Goal: Task Accomplishment & Management: Complete application form

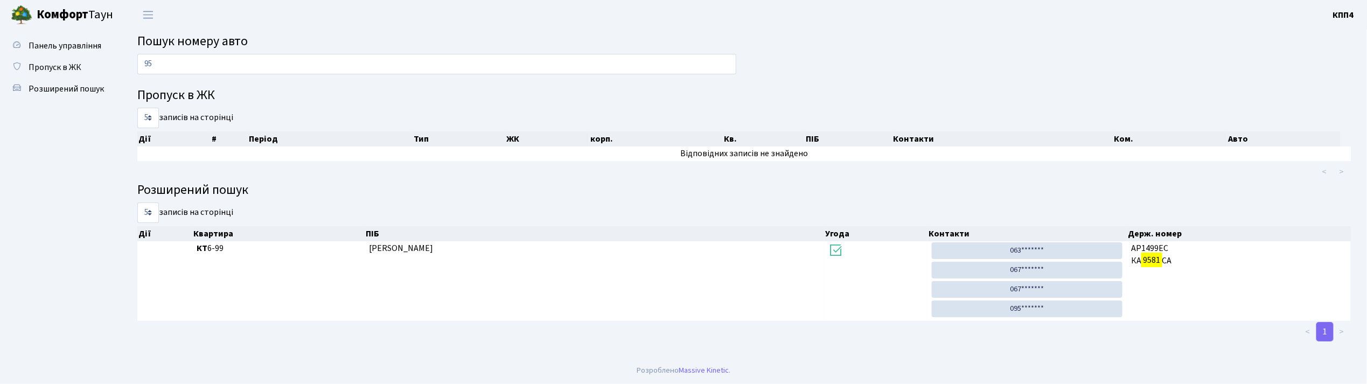
type input "9"
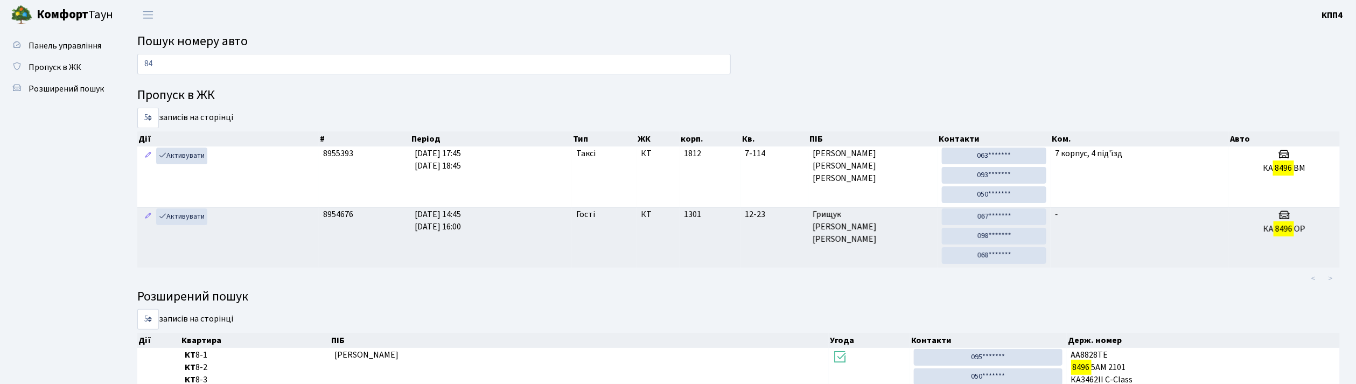
type input "8"
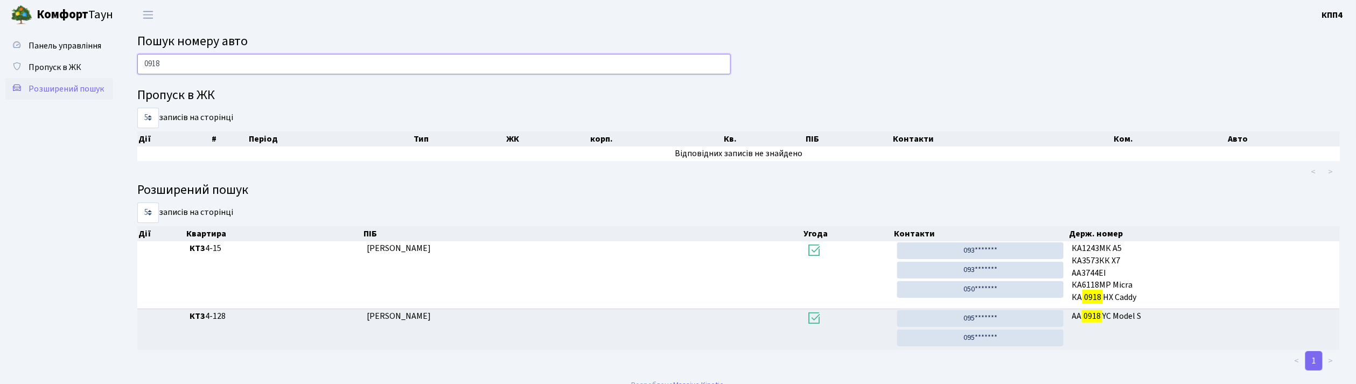
type input "0918"
click at [57, 95] on link "Розширений пошук" at bounding box center [59, 89] width 108 height 22
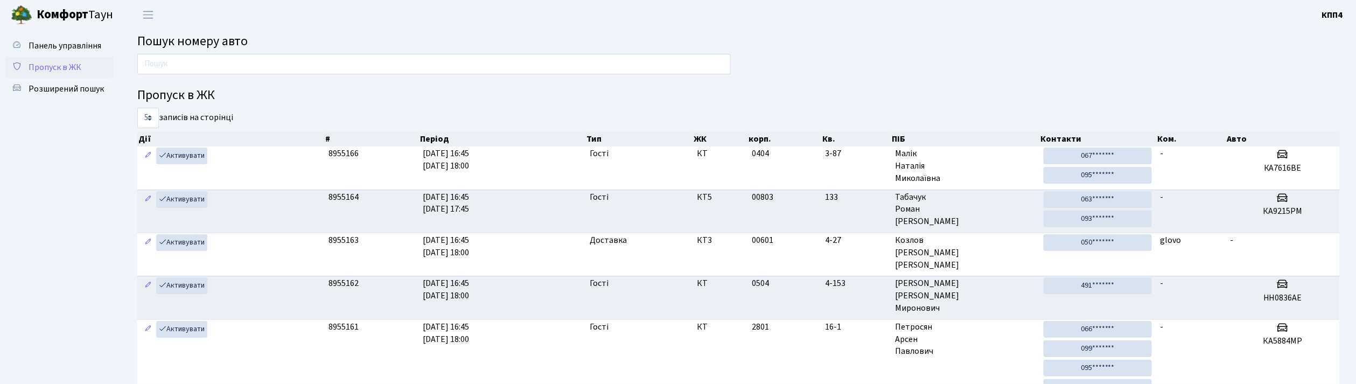
click at [85, 61] on link "Пропуск в ЖК" at bounding box center [59, 68] width 108 height 22
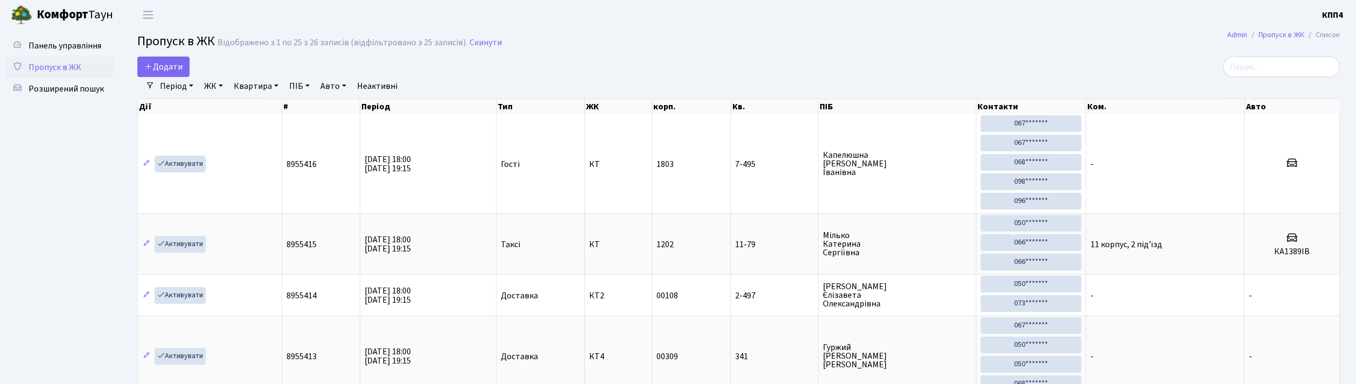
select select "25"
click at [170, 67] on span "Додати" at bounding box center [163, 67] width 38 height 12
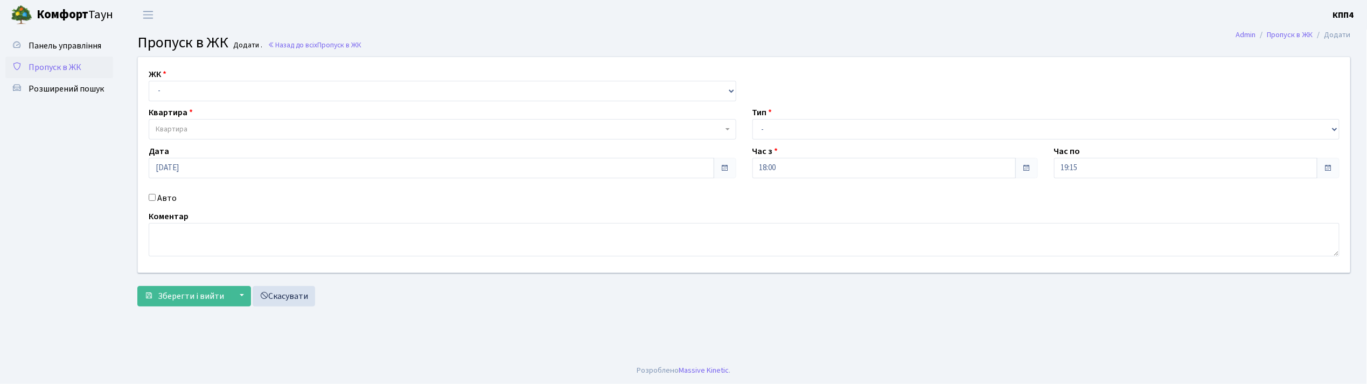
click at [152, 197] on input "Авто" at bounding box center [152, 197] width 7 height 7
checkbox input "true"
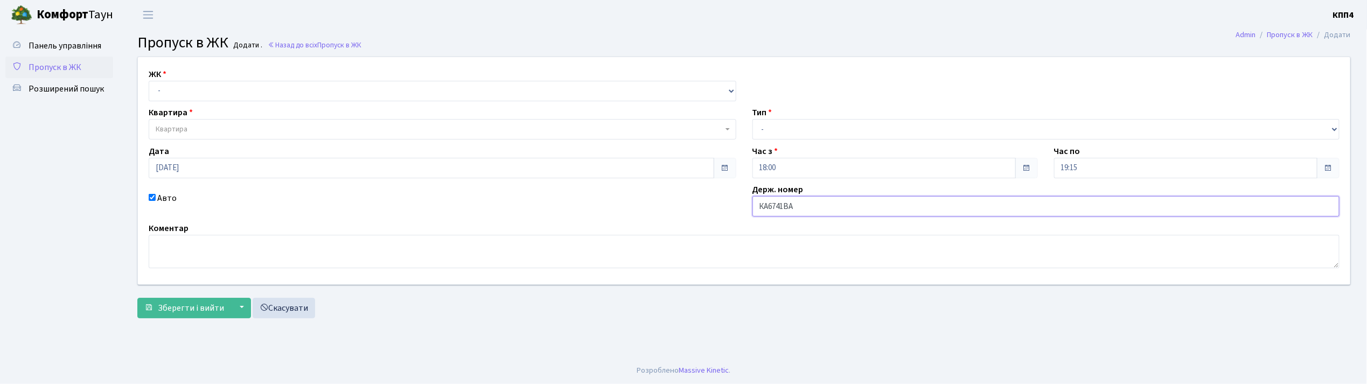
type input "КА6741ВА"
click at [156, 95] on select "- КТ, вул. Регенераторна, 4 КТ2, просп. Соборності, 17 КТ3, вул. Березнева, 16 …" at bounding box center [443, 91] width 588 height 20
select select "271"
click at [149, 81] on select "- КТ, вул. Регенераторна, 4 КТ2, просп. Соборності, 17 КТ3, вул. Березнева, 16 …" at bounding box center [443, 91] width 588 height 20
select select
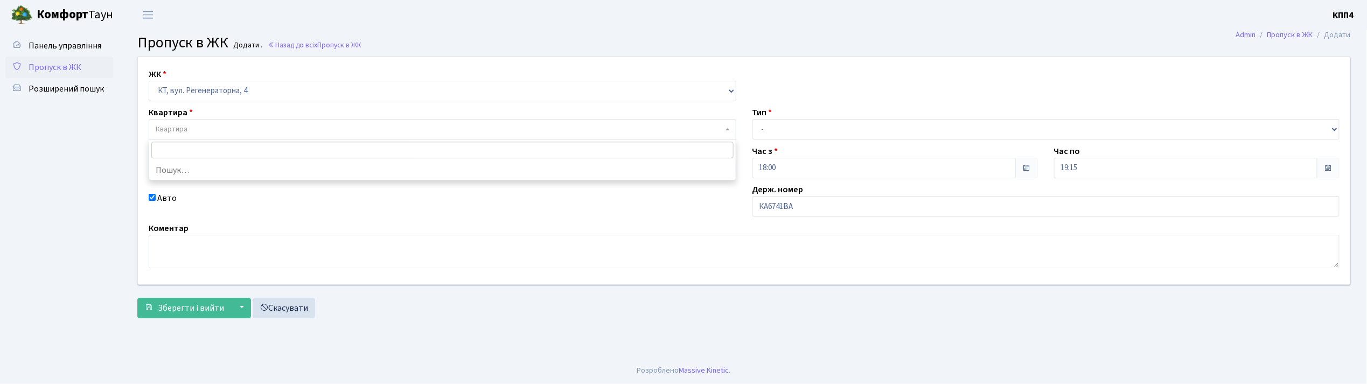
click at [166, 128] on span "Квартира" at bounding box center [172, 129] width 32 height 11
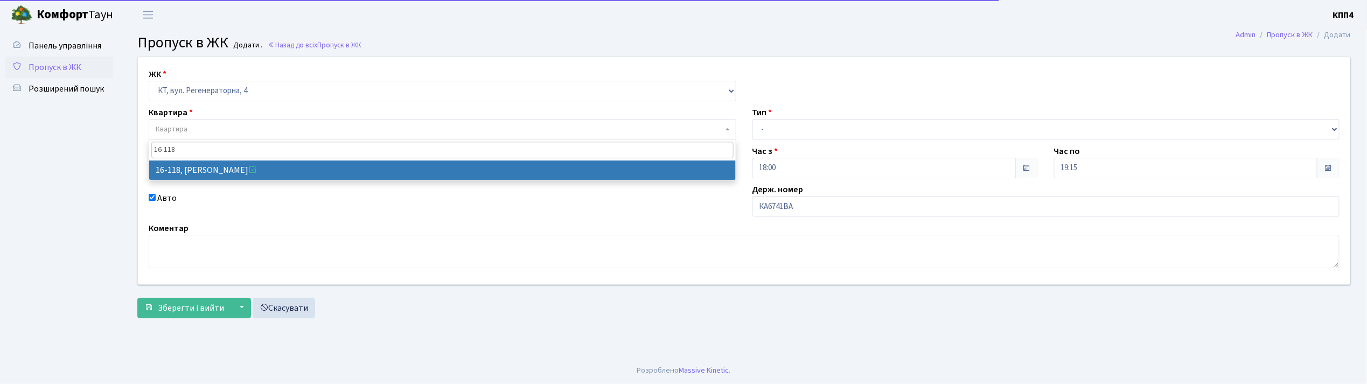
type input "16-118"
select select "8679"
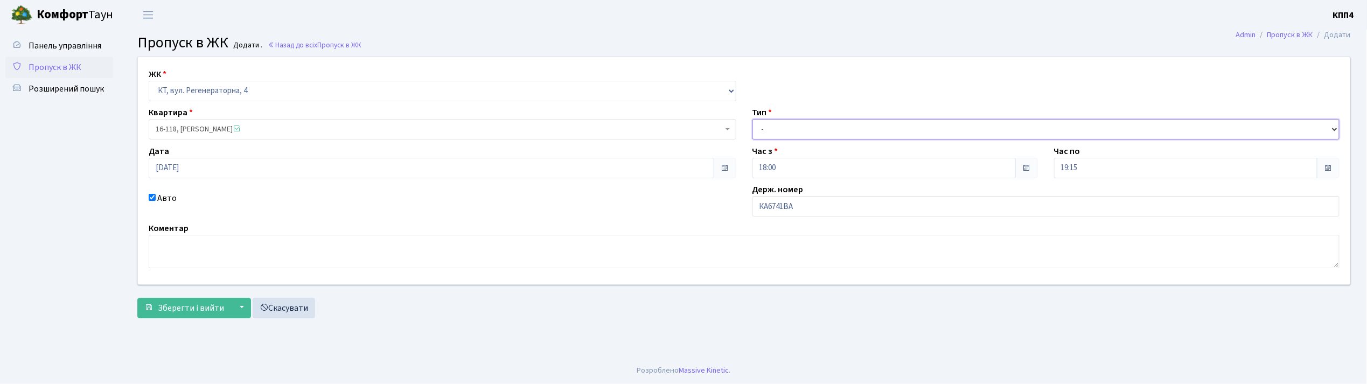
click at [760, 125] on select "- Доставка Таксі Гості Сервіс" at bounding box center [1046, 129] width 588 height 20
select select "2"
click at [752, 119] on select "- Доставка Таксі Гості Сервіс" at bounding box center [1046, 129] width 588 height 20
click at [174, 311] on span "Зберегти і вийти" at bounding box center [191, 308] width 66 height 12
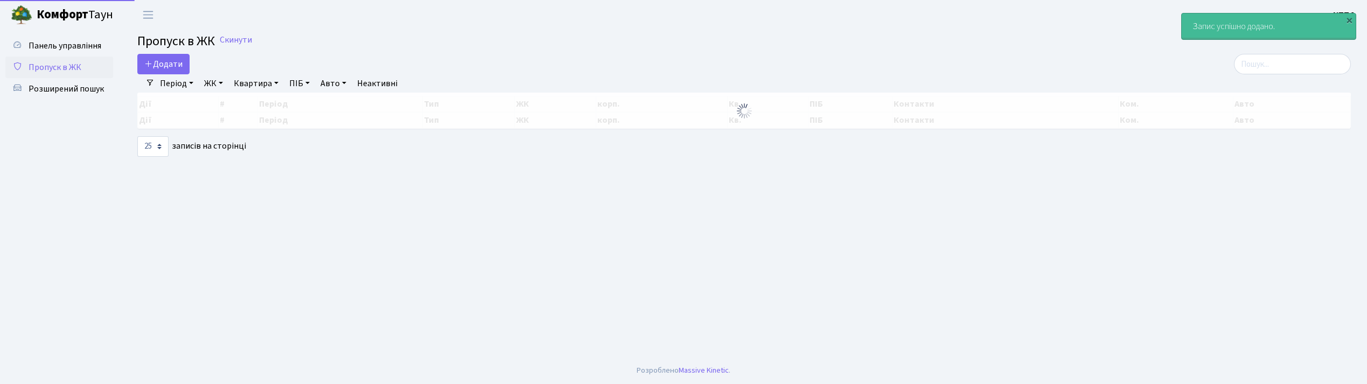
select select "25"
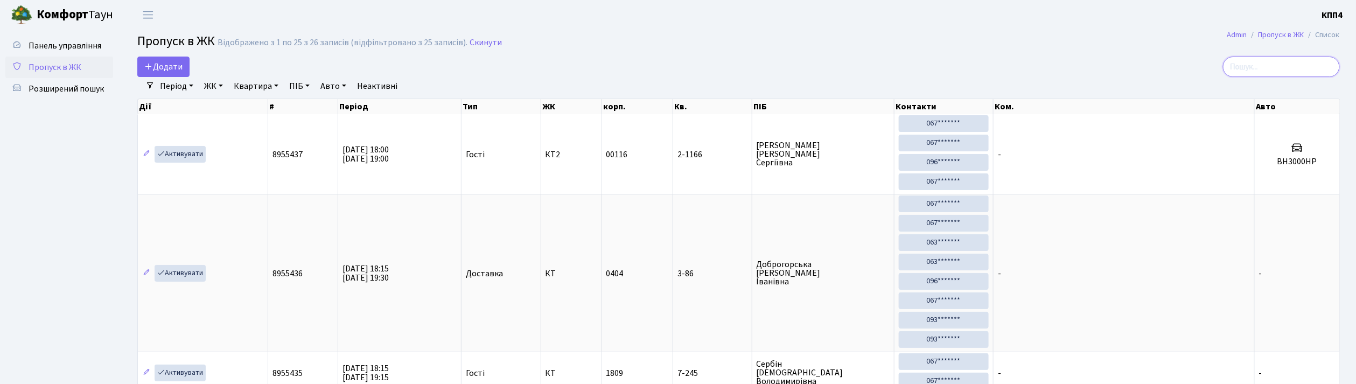
click at [1256, 74] on input "search" at bounding box center [1281, 67] width 117 height 20
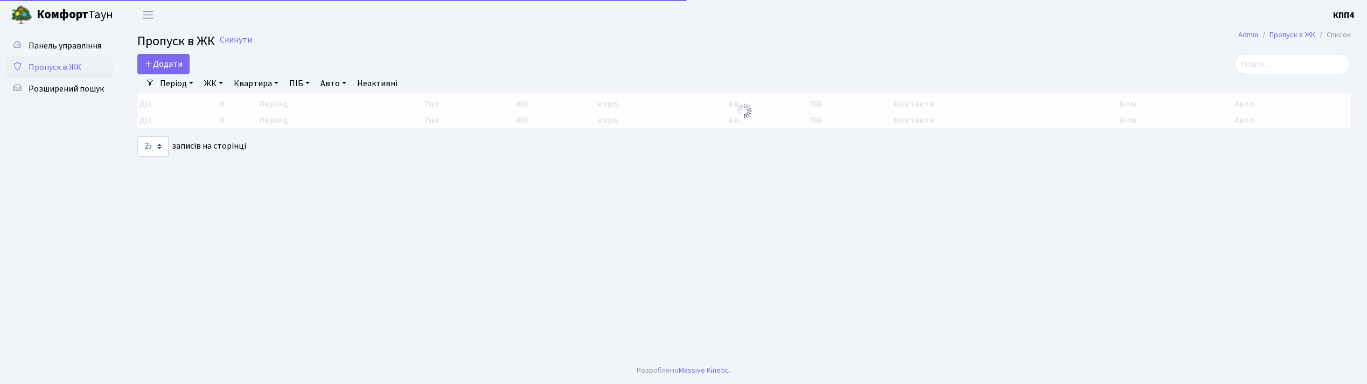
select select "25"
click at [160, 67] on span "Додати" at bounding box center [163, 64] width 38 height 12
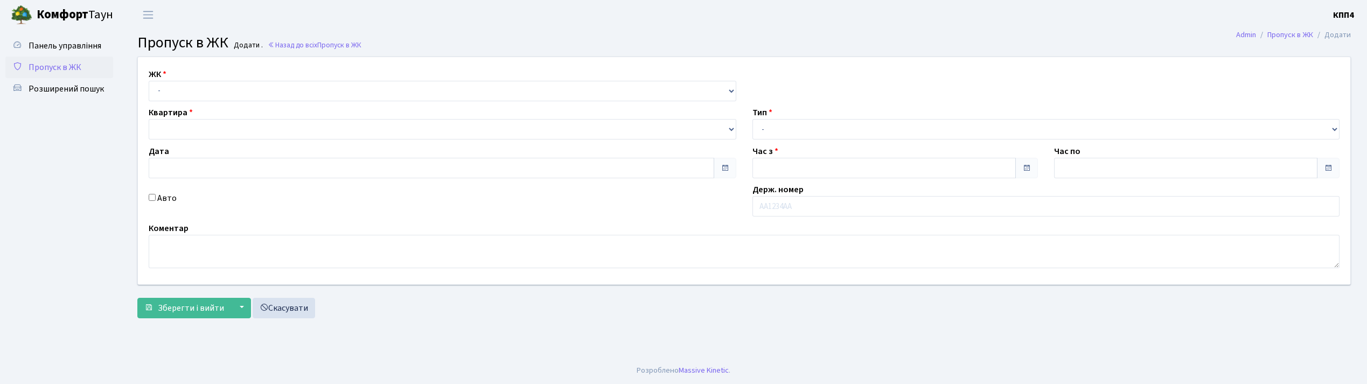
type input "06.09.2025"
type input "18:15"
type input "19:30"
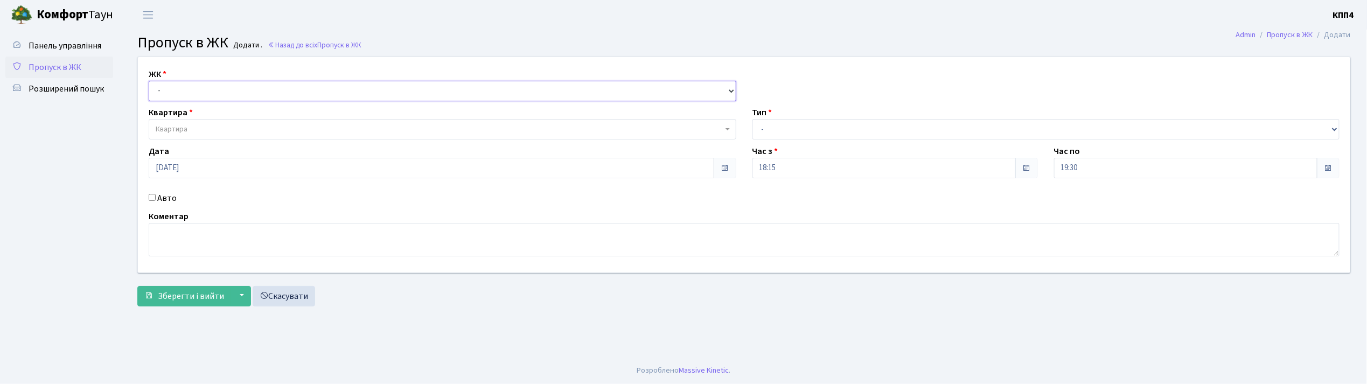
click at [179, 95] on select "- КТ, вул. Регенераторна, 4 КТ2, просп. Соборності, 17 КТ3, вул. Березнева, 16 …" at bounding box center [443, 91] width 588 height 20
select select "271"
click at [149, 81] on select "- КТ, вул. Регенераторна, 4 КТ2, просп. Соборності, 17 КТ3, вул. Березнева, 16 …" at bounding box center [443, 91] width 588 height 20
select select
click at [186, 121] on span "Квартира" at bounding box center [443, 129] width 588 height 20
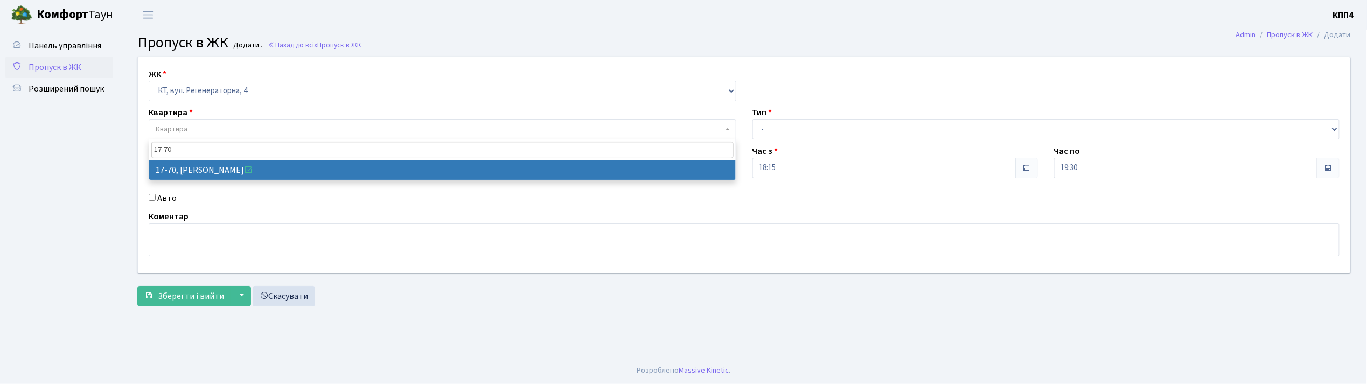
type input "17-70"
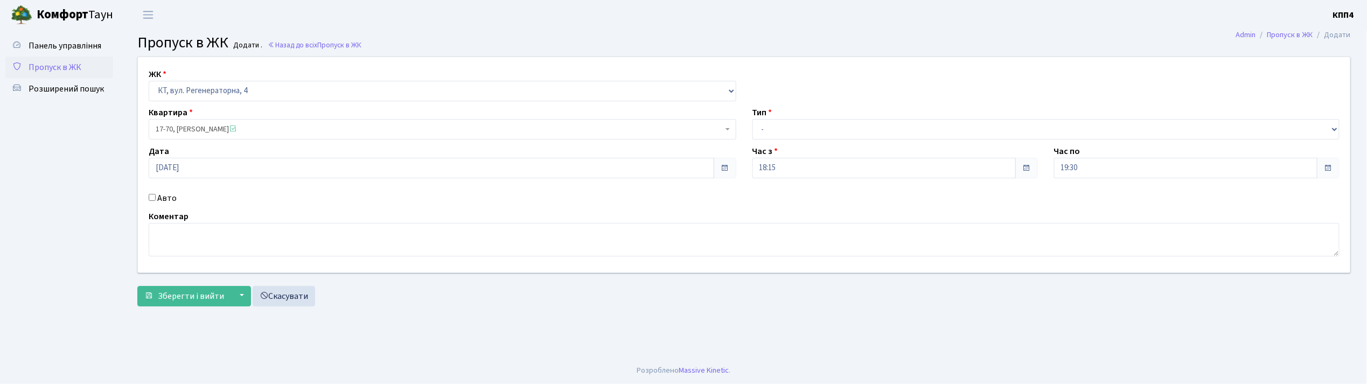
select select "9024"
click at [787, 127] on select "- Доставка Таксі Гості Сервіс" at bounding box center [1046, 129] width 588 height 20
select select "1"
click at [752, 119] on select "- Доставка Таксі Гості Сервіс" at bounding box center [1046, 129] width 588 height 20
click at [207, 296] on span "Зберегти і вийти" at bounding box center [191, 296] width 66 height 12
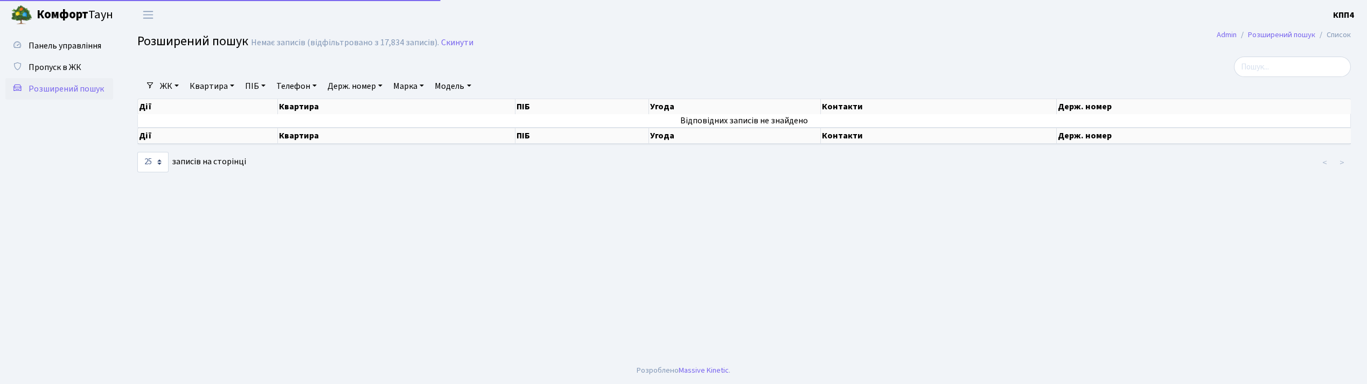
select select "25"
click at [366, 93] on link "Держ. номер" at bounding box center [355, 86] width 64 height 18
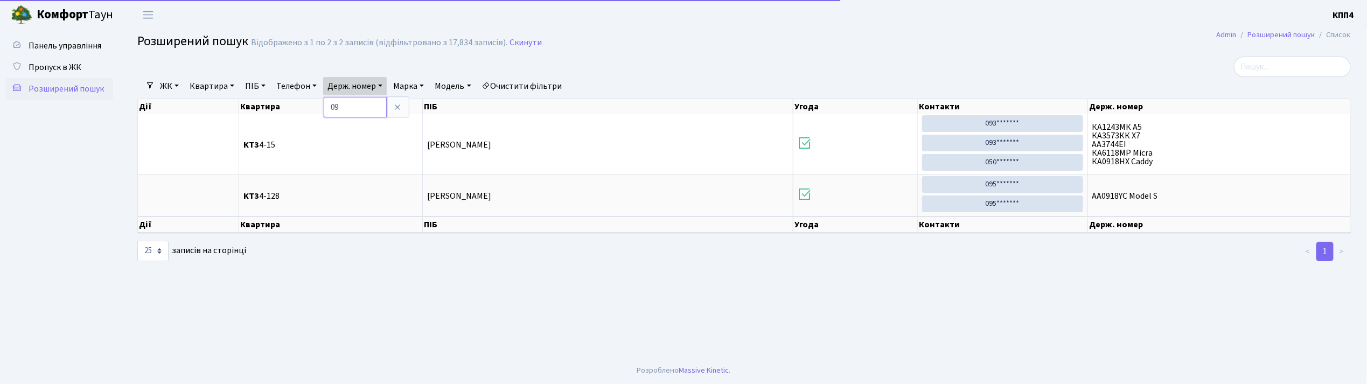
type input "0"
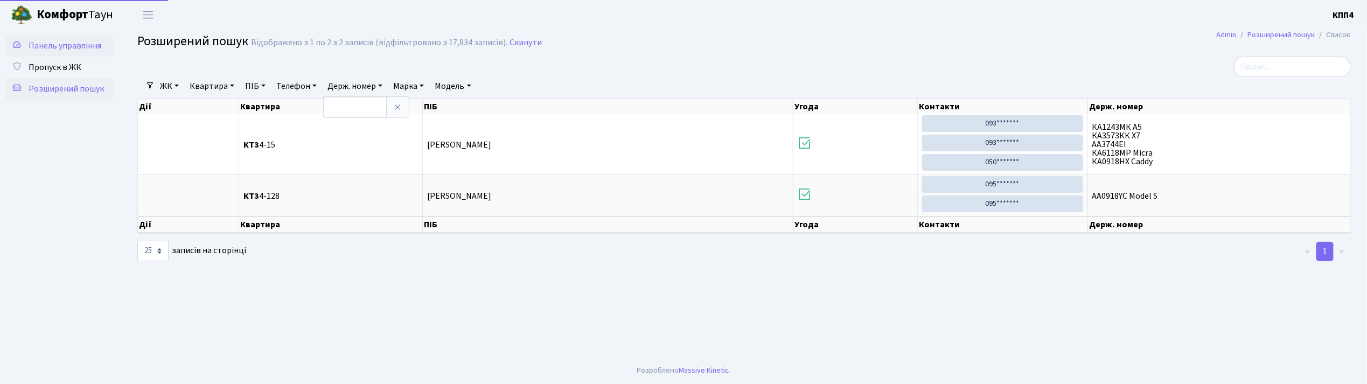
click at [80, 51] on span "Панель управління" at bounding box center [65, 46] width 73 height 12
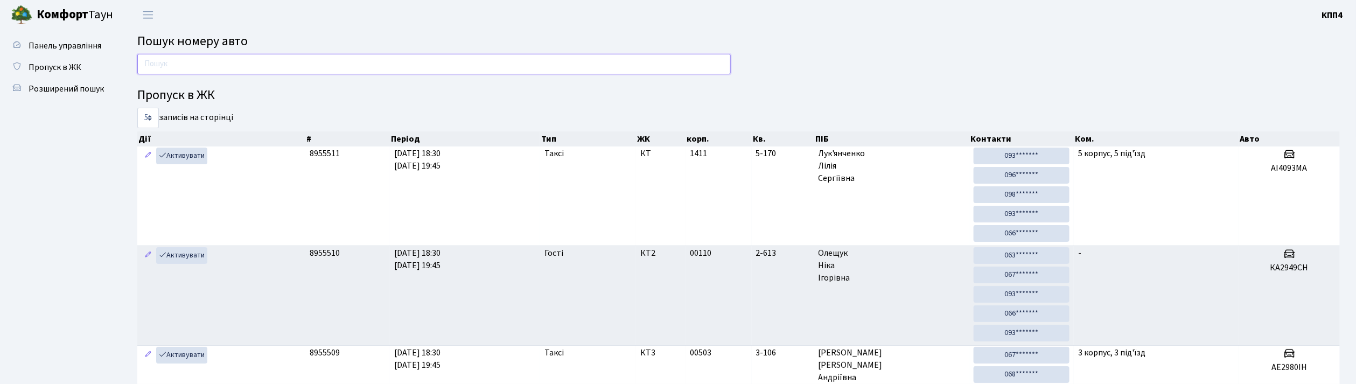
click at [212, 66] on input "text" at bounding box center [433, 64] width 593 height 20
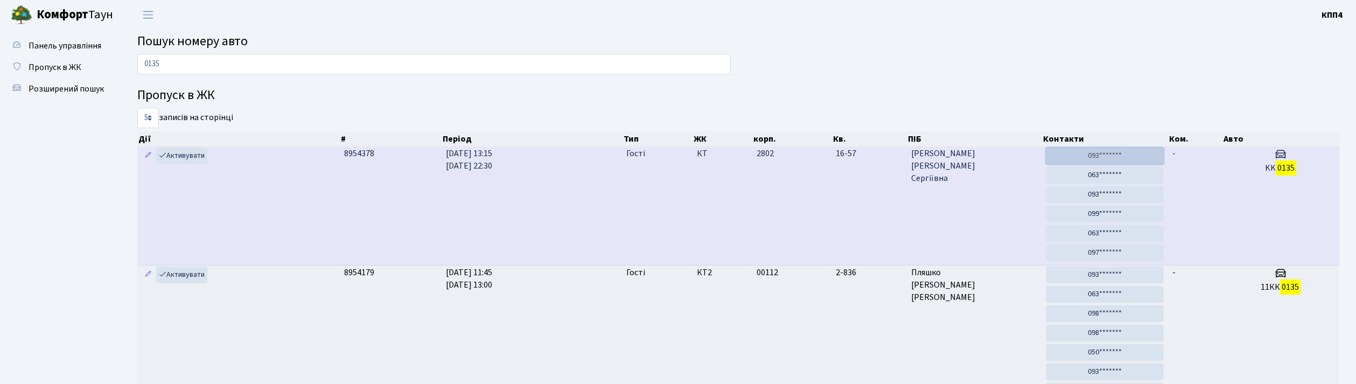
click at [1116, 156] on link "093*******" at bounding box center [1104, 156] width 117 height 17
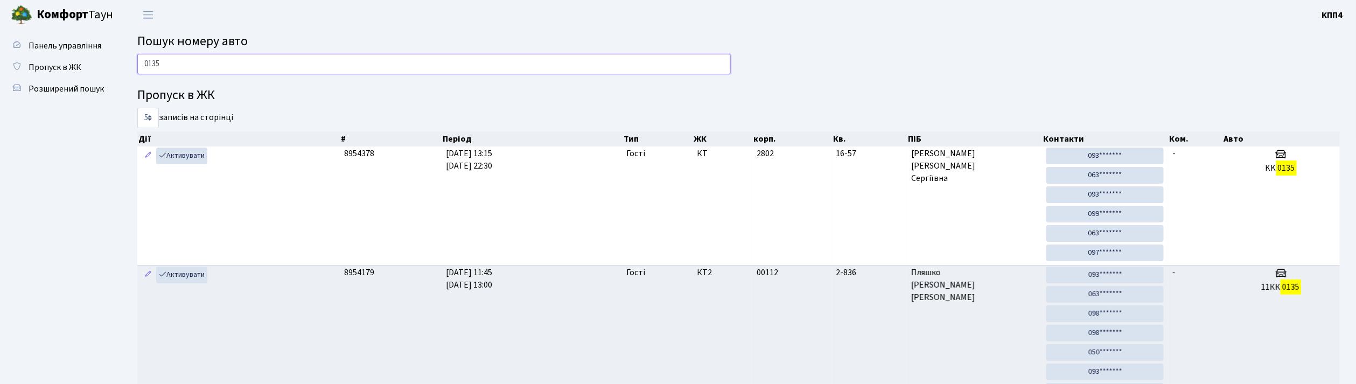
click at [194, 63] on input "0135" at bounding box center [433, 64] width 593 height 20
drag, startPoint x: 1116, startPoint y: 173, endPoint x: 693, endPoint y: 67, distance: 436.4
click at [1116, 173] on link "063*******" at bounding box center [1104, 175] width 117 height 17
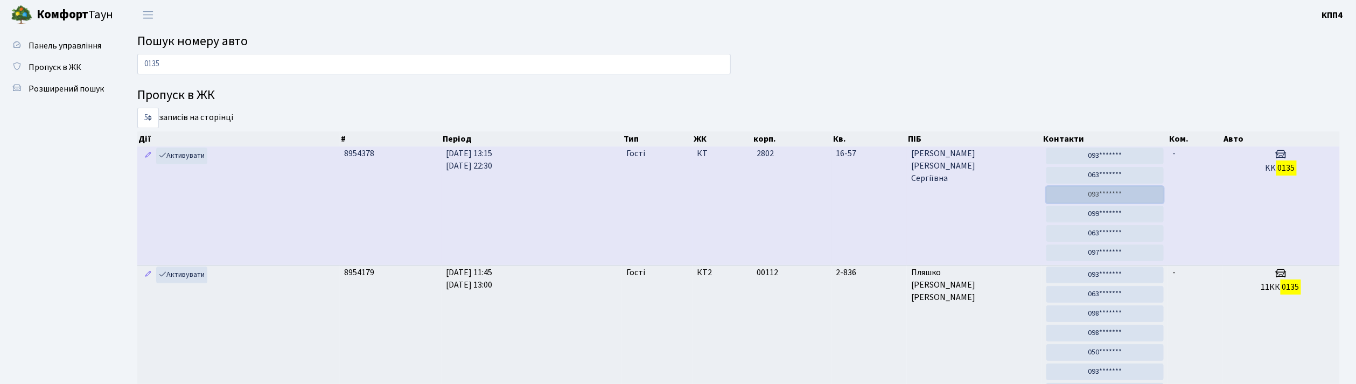
click at [1073, 192] on link "093*******" at bounding box center [1104, 194] width 117 height 17
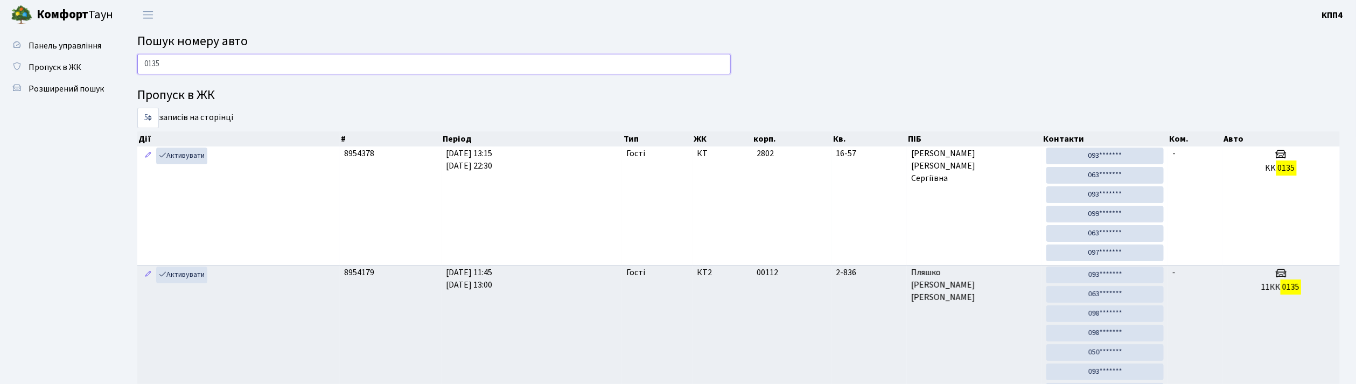
click at [260, 61] on input "0135" at bounding box center [433, 64] width 593 height 20
type input "0"
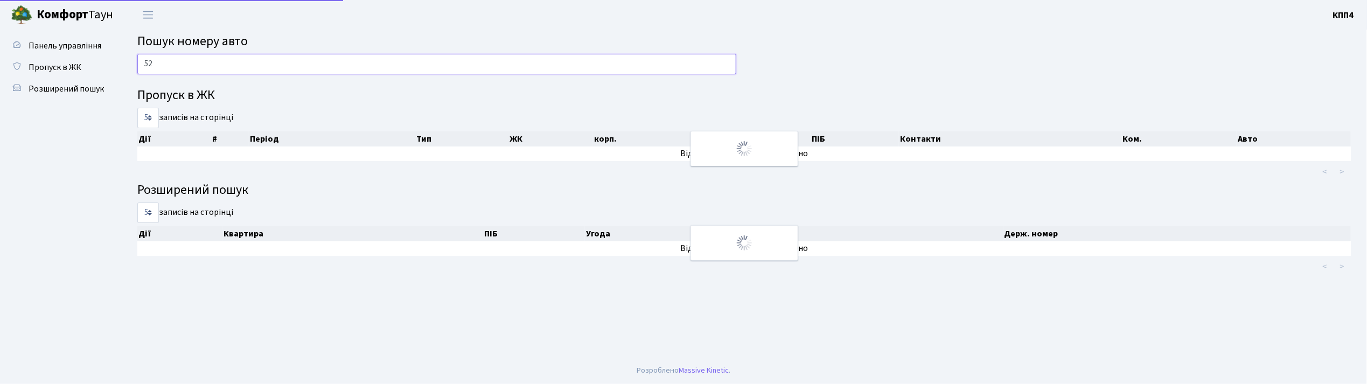
type input "5"
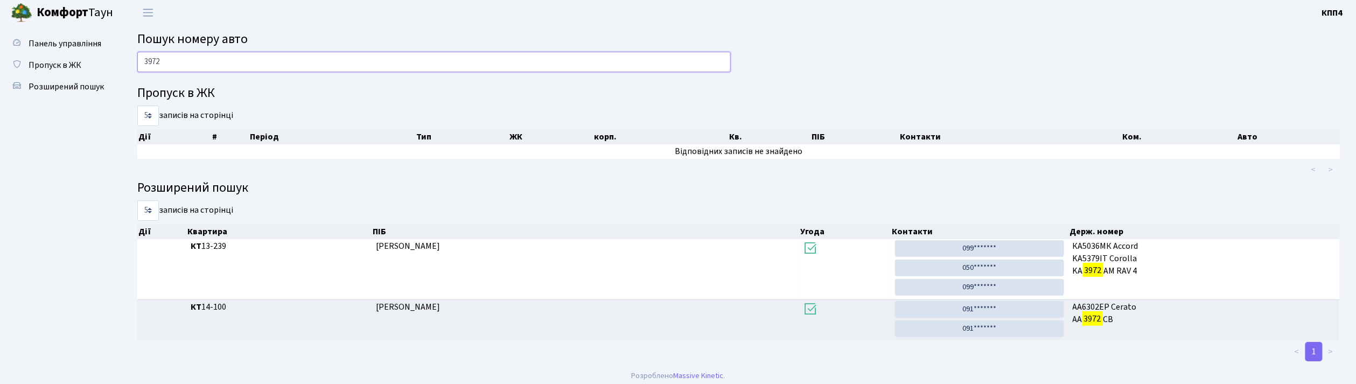
scroll to position [9, 0]
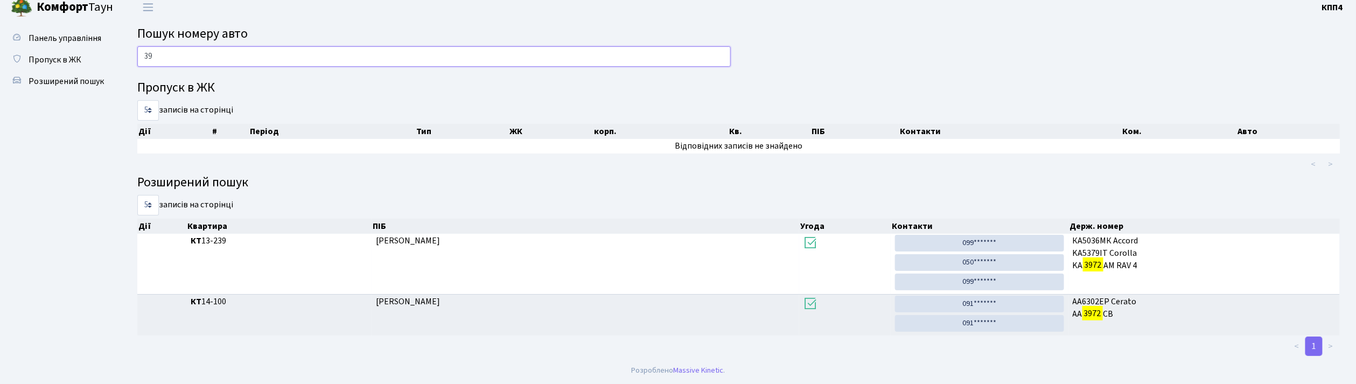
type input "3"
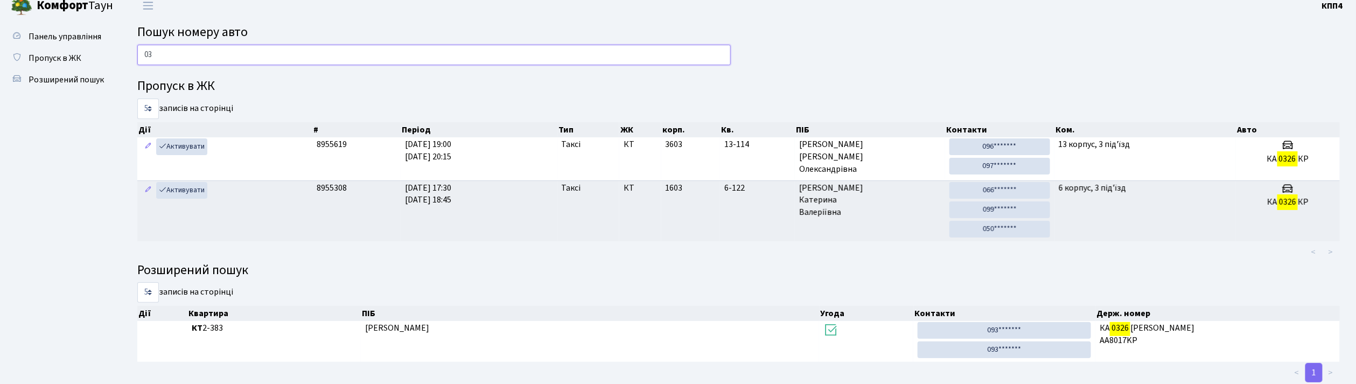
type input "0"
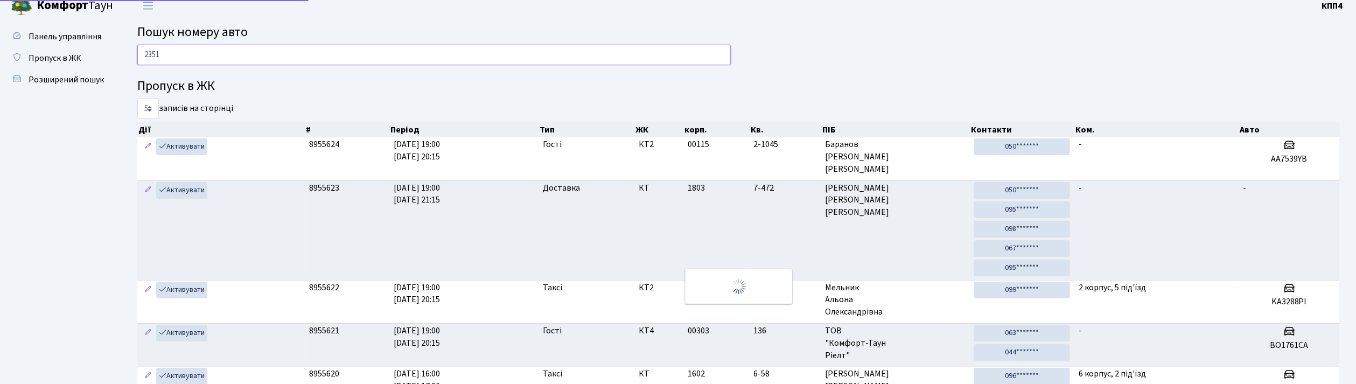
scroll to position [0, 0]
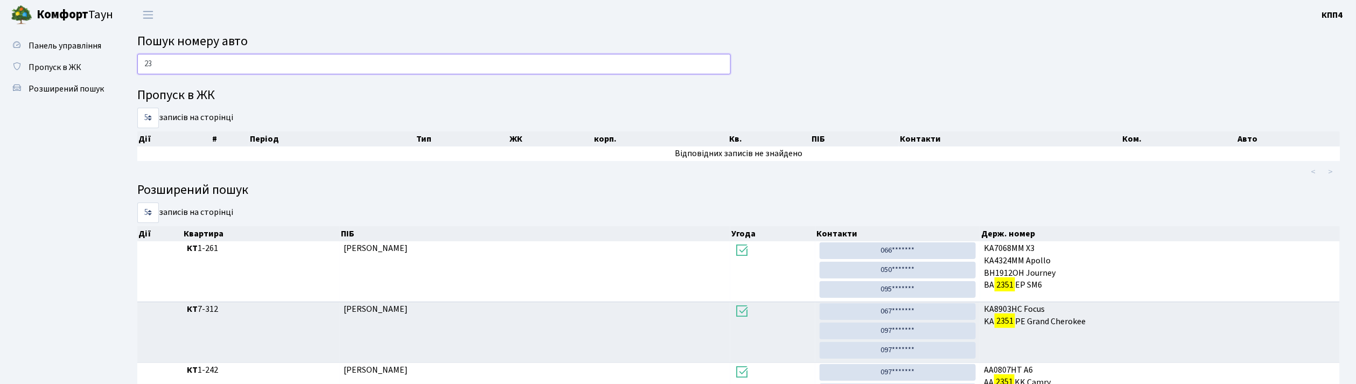
type input "2"
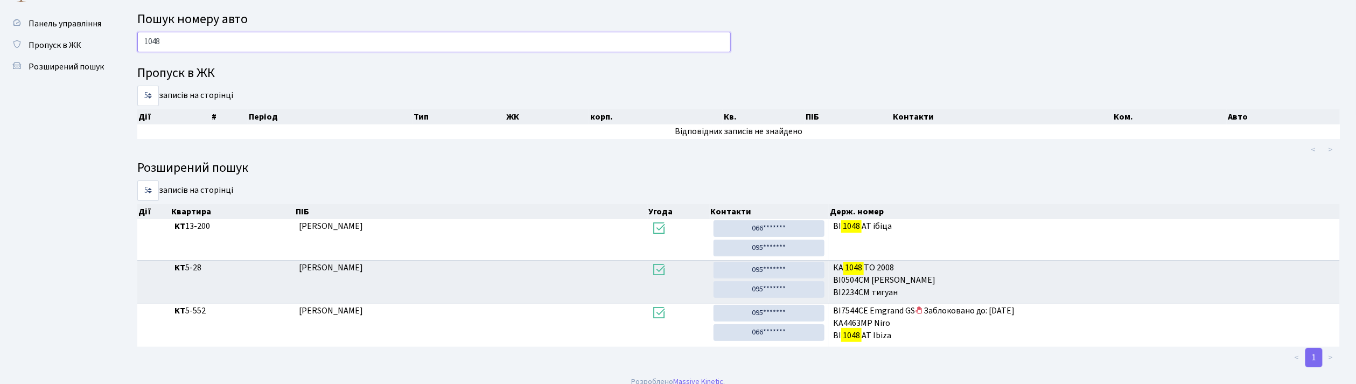
scroll to position [33, 0]
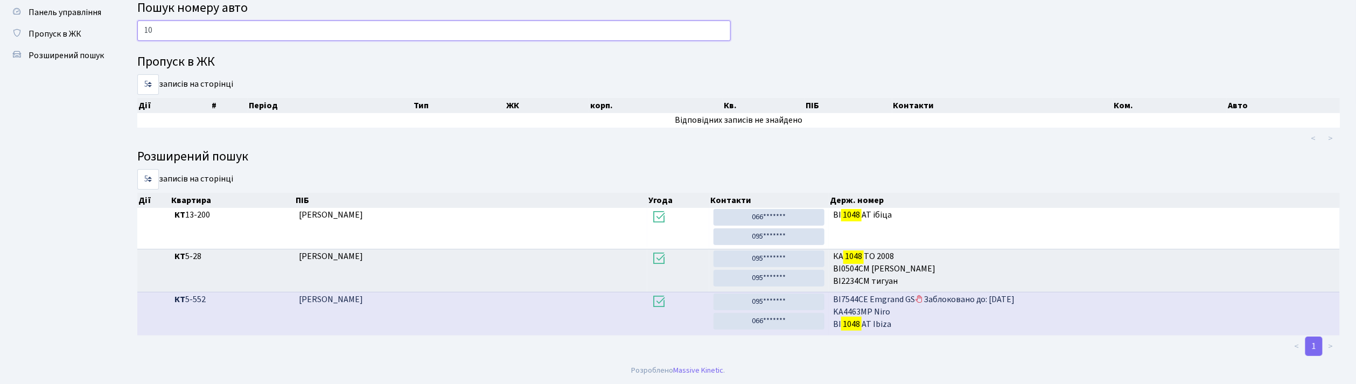
type input "1"
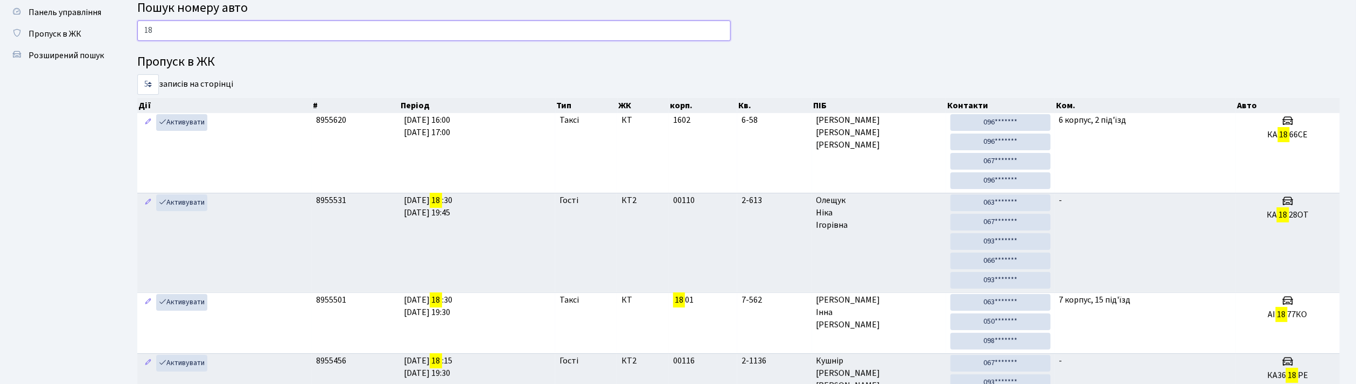
type input "1"
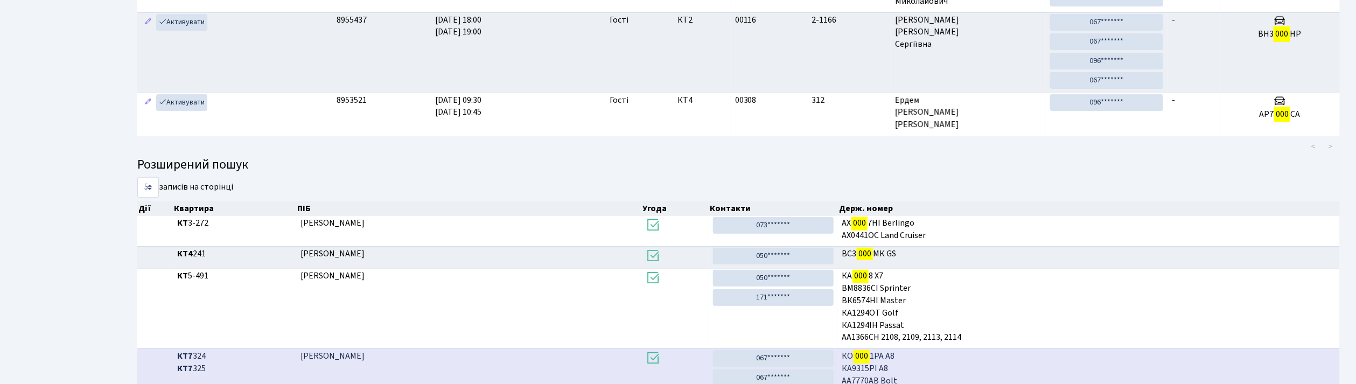
scroll to position [58, 0]
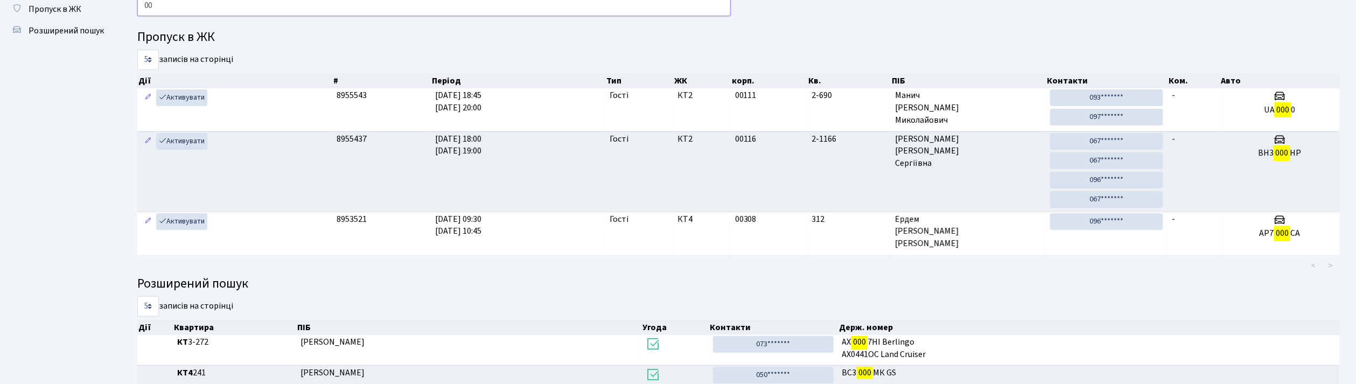
type input "0"
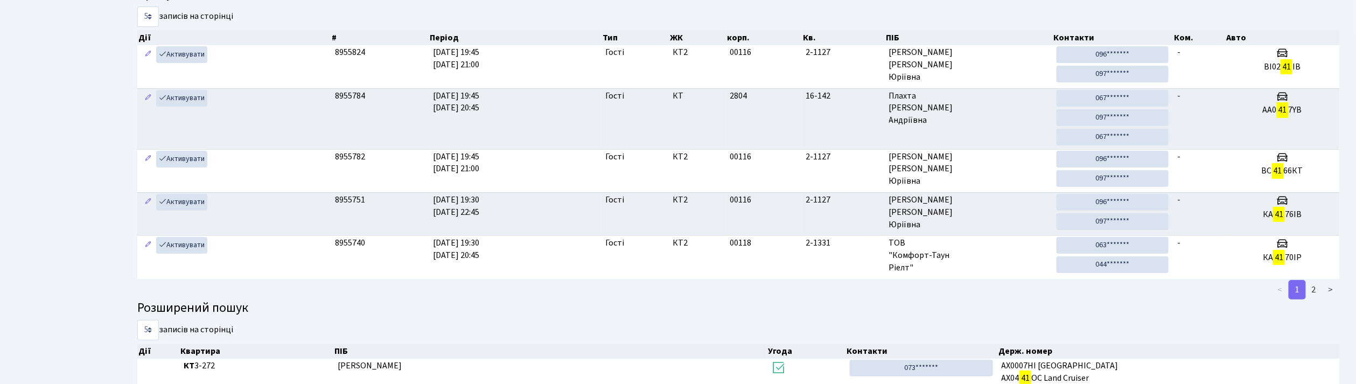
scroll to position [0, 0]
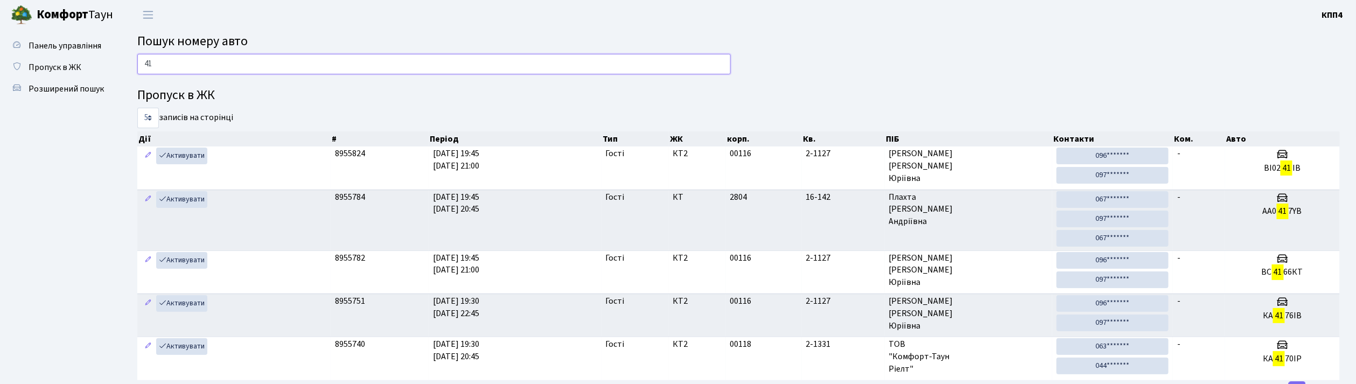
click at [268, 62] on input "41" at bounding box center [433, 64] width 593 height 20
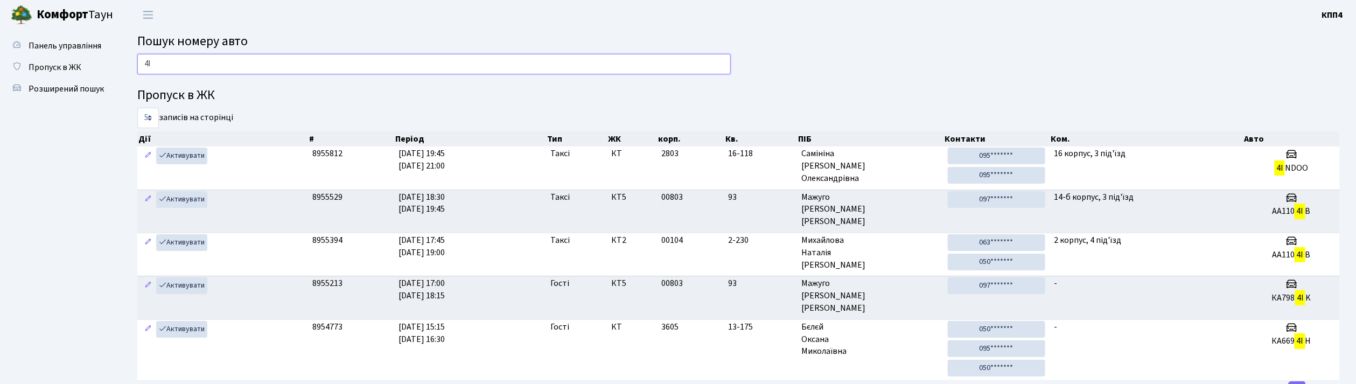
type input "4"
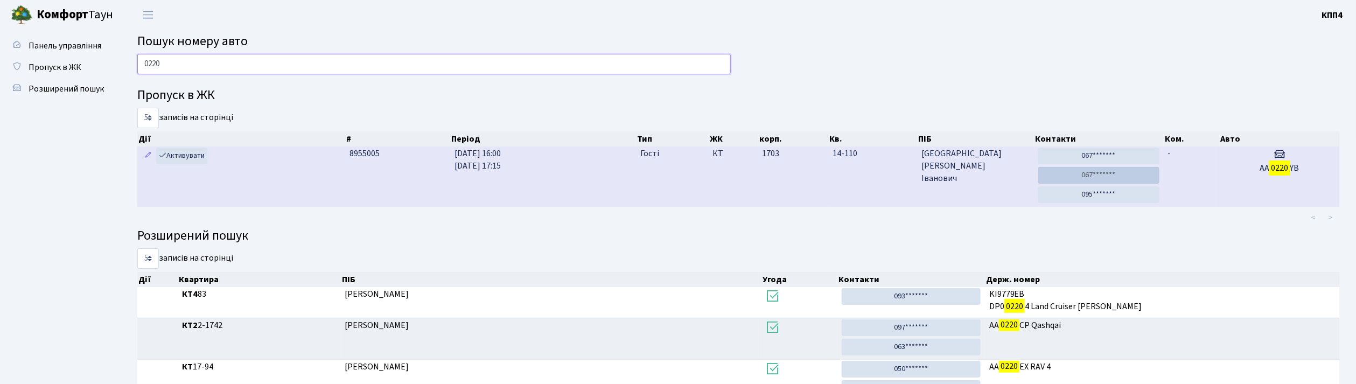
type input "0220"
click at [1109, 169] on link "067*******" at bounding box center [1098, 175] width 121 height 17
click at [1101, 150] on link "067*******" at bounding box center [1098, 156] width 121 height 17
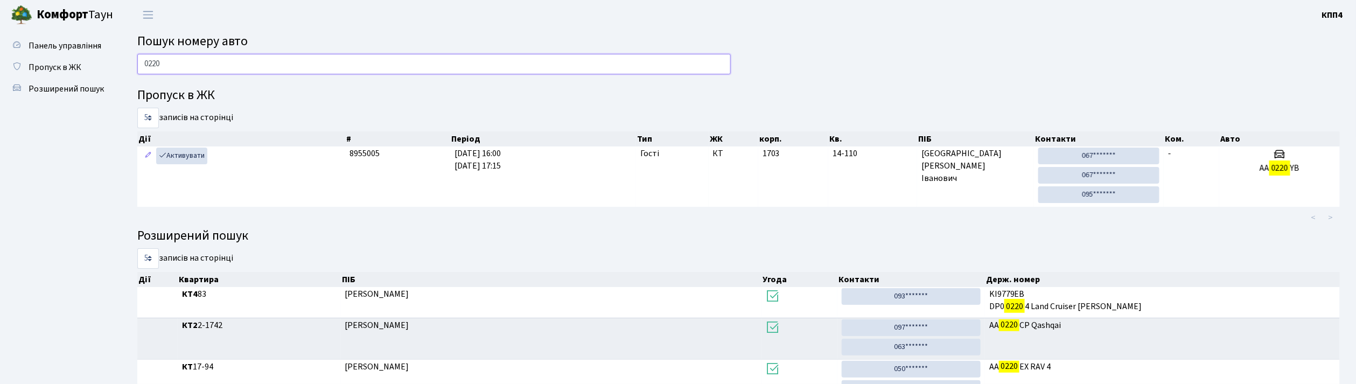
click at [238, 72] on input "0220" at bounding box center [433, 64] width 593 height 20
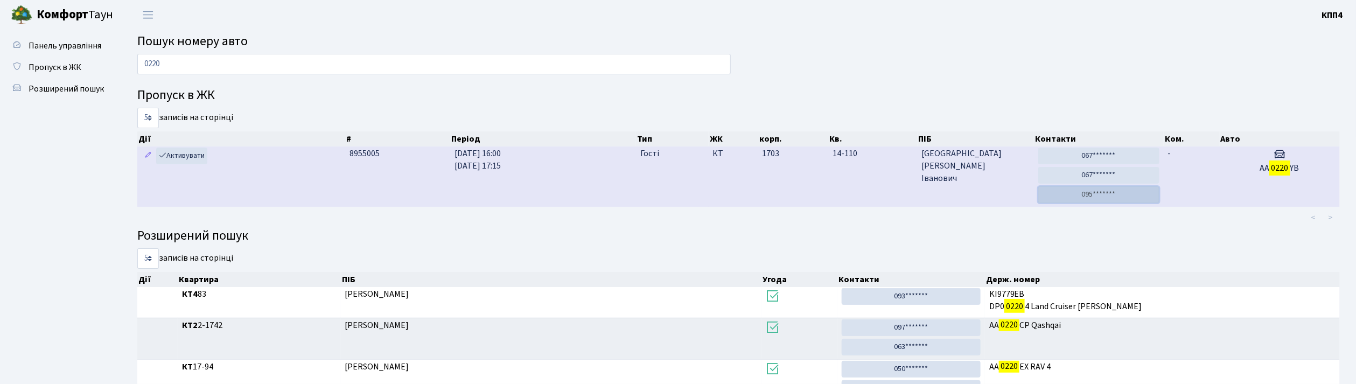
click at [1087, 201] on link "095*******" at bounding box center [1098, 194] width 121 height 17
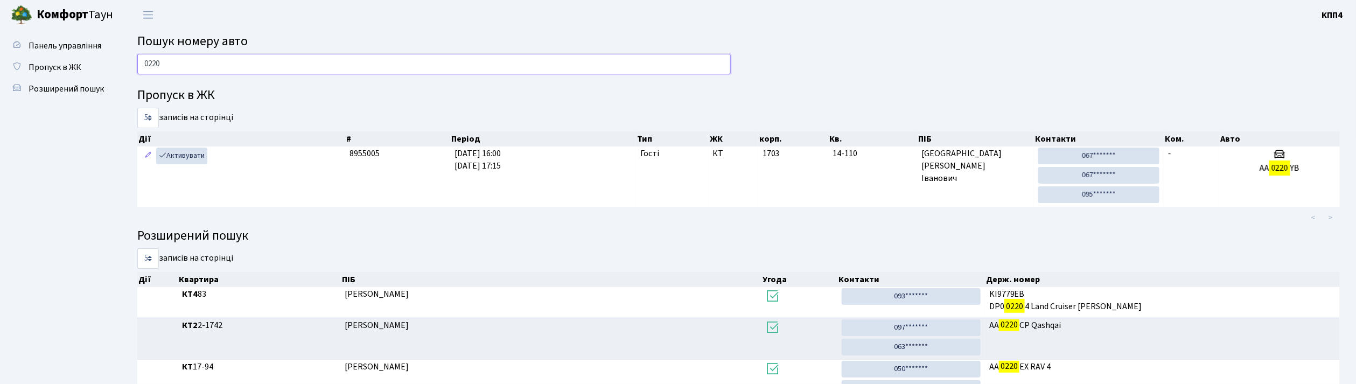
click at [264, 66] on input "0220" at bounding box center [433, 64] width 593 height 20
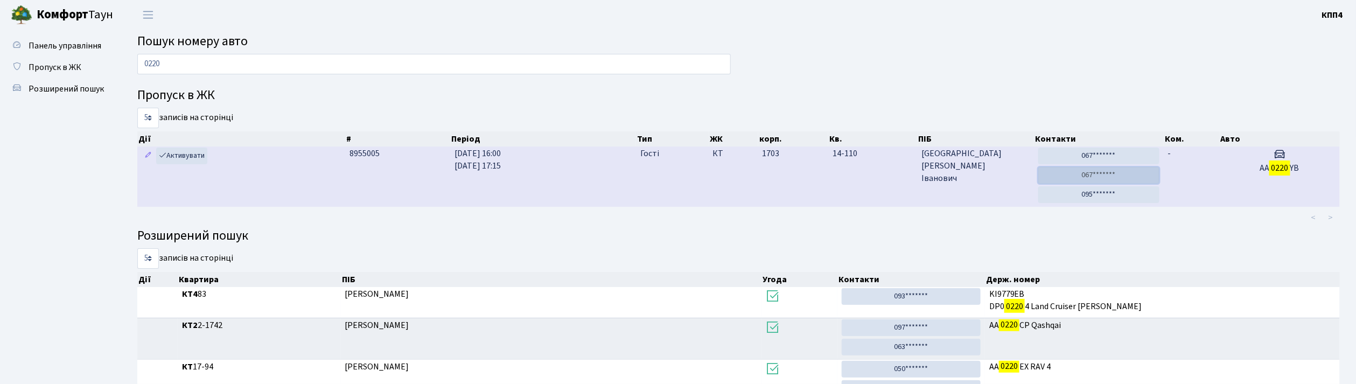
click at [1079, 173] on link "067*******" at bounding box center [1098, 175] width 121 height 17
click at [1158, 177] on link "067*******" at bounding box center [1098, 175] width 121 height 17
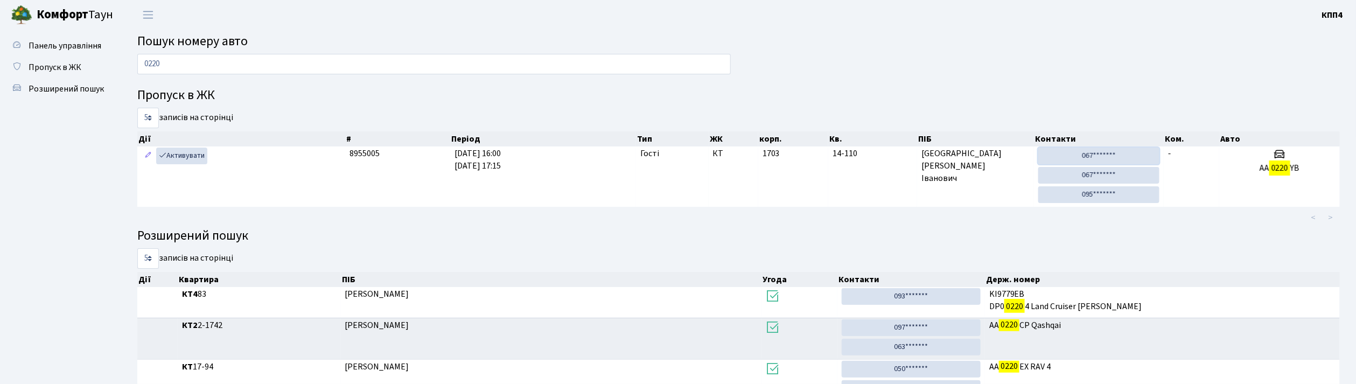
drag, startPoint x: 1102, startPoint y: 158, endPoint x: 695, endPoint y: 70, distance: 416.6
click at [1101, 158] on link "067*******" at bounding box center [1098, 156] width 121 height 17
click at [224, 76] on div "0220" at bounding box center [434, 67] width 610 height 26
click at [204, 65] on input "0220" at bounding box center [433, 64] width 593 height 20
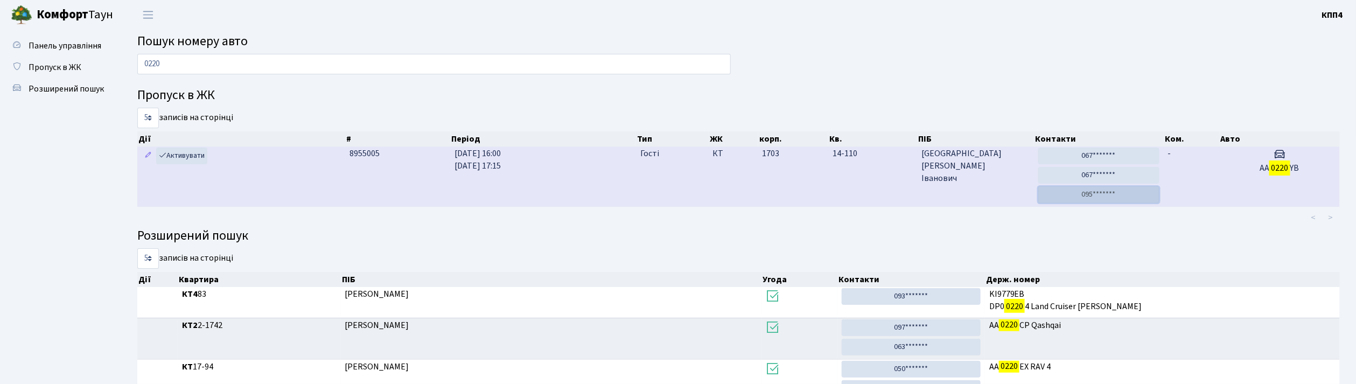
click at [1068, 195] on link "095*******" at bounding box center [1098, 194] width 121 height 17
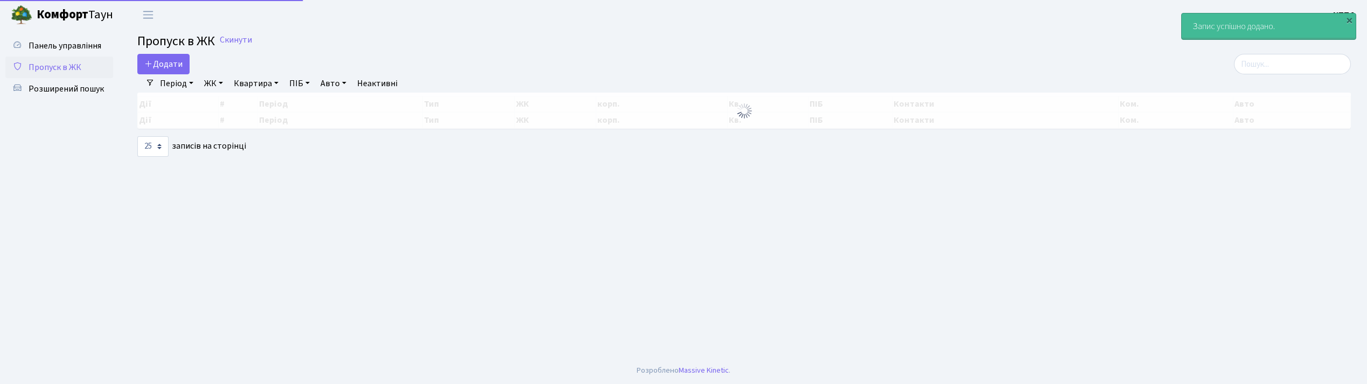
select select "25"
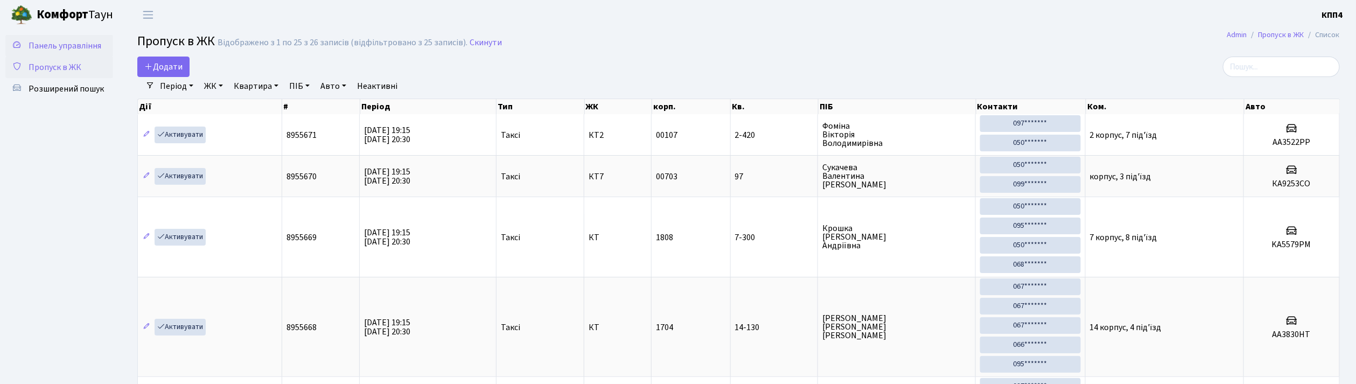
click at [93, 43] on span "Панель управління" at bounding box center [65, 46] width 73 height 12
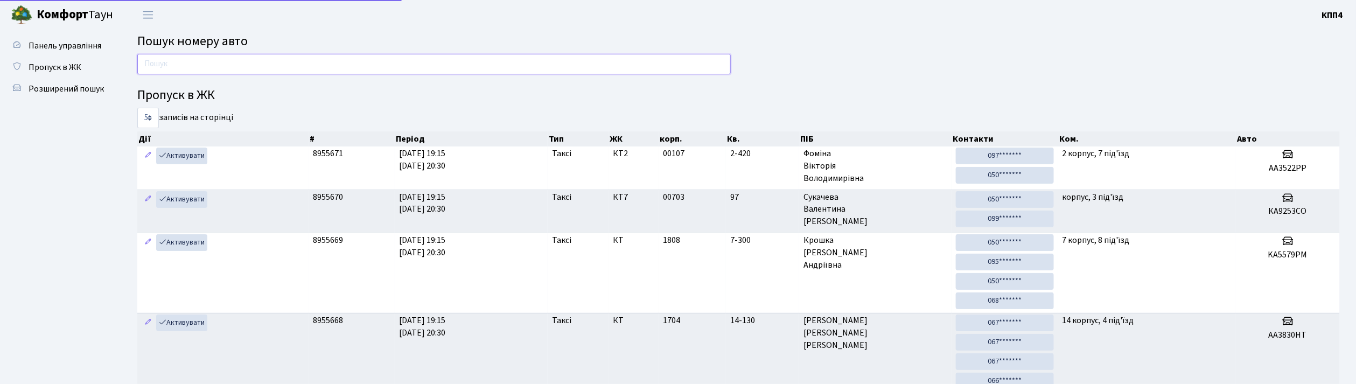
drag, startPoint x: 0, startPoint y: 0, endPoint x: 186, endPoint y: 63, distance: 196.2
click at [186, 63] on input "text" at bounding box center [433, 64] width 593 height 20
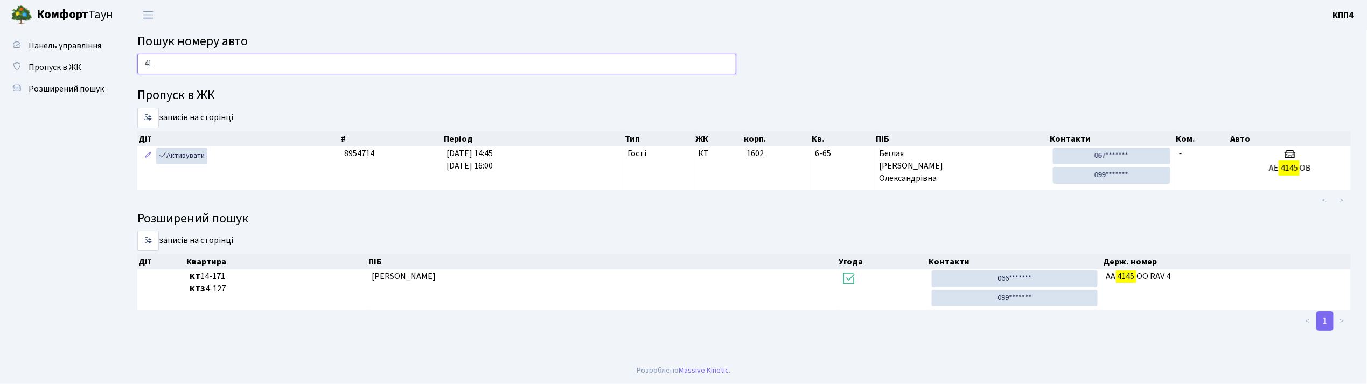
type input "4"
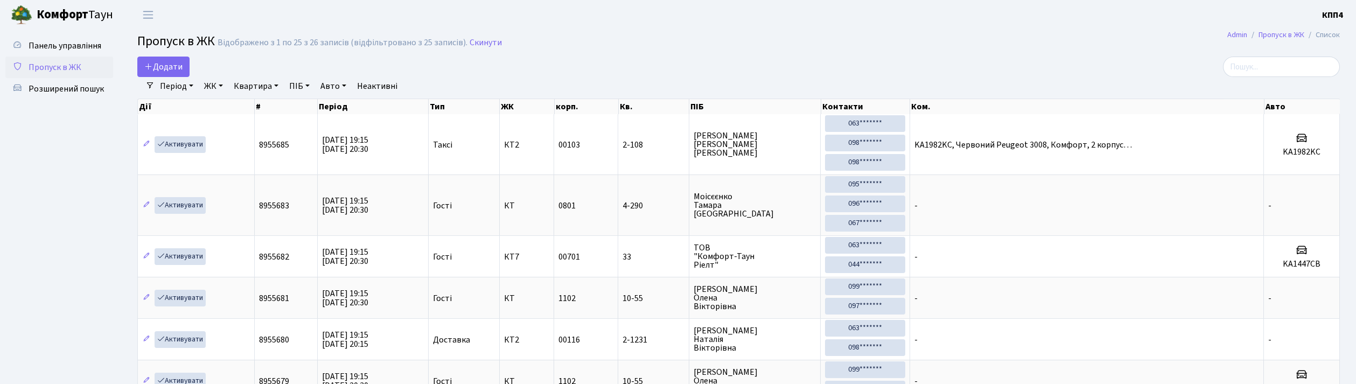
select select "25"
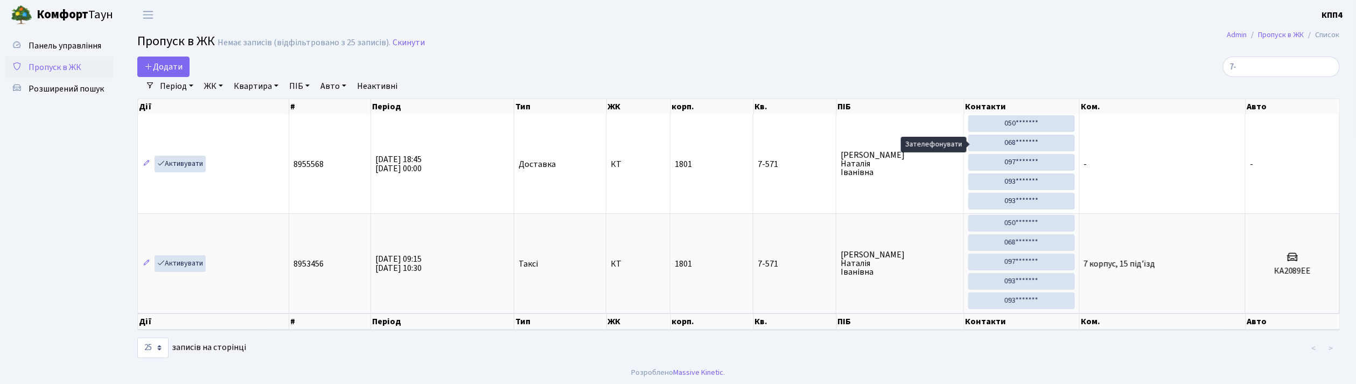
type input "7"
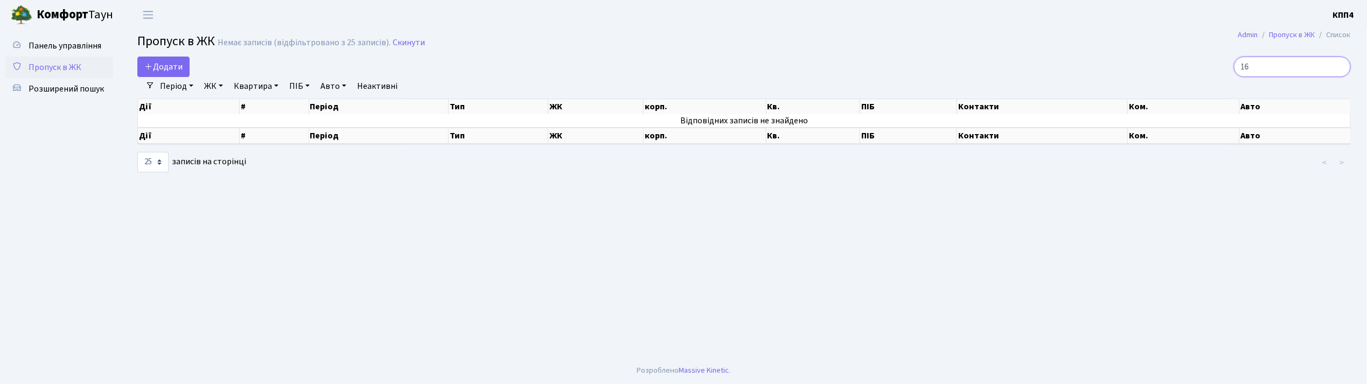
type input "1"
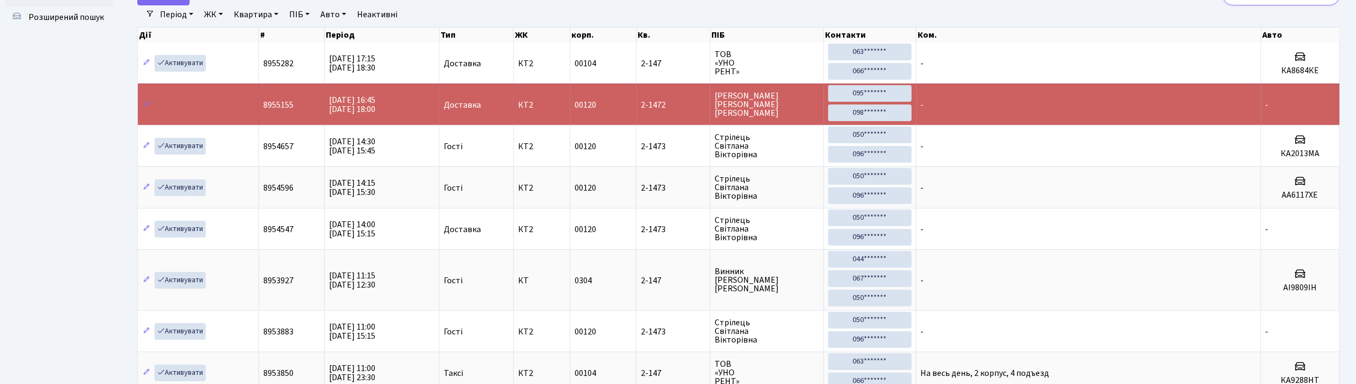
scroll to position [61, 0]
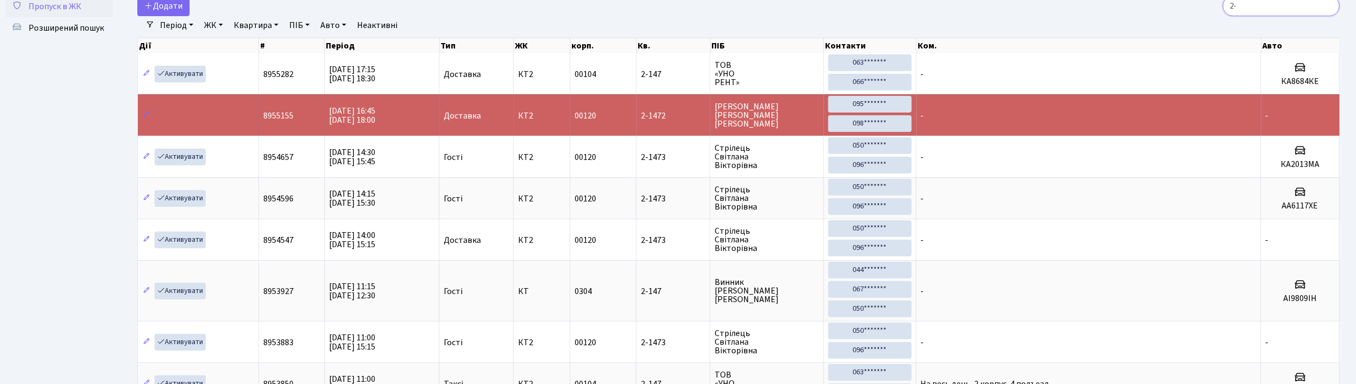
type input "2"
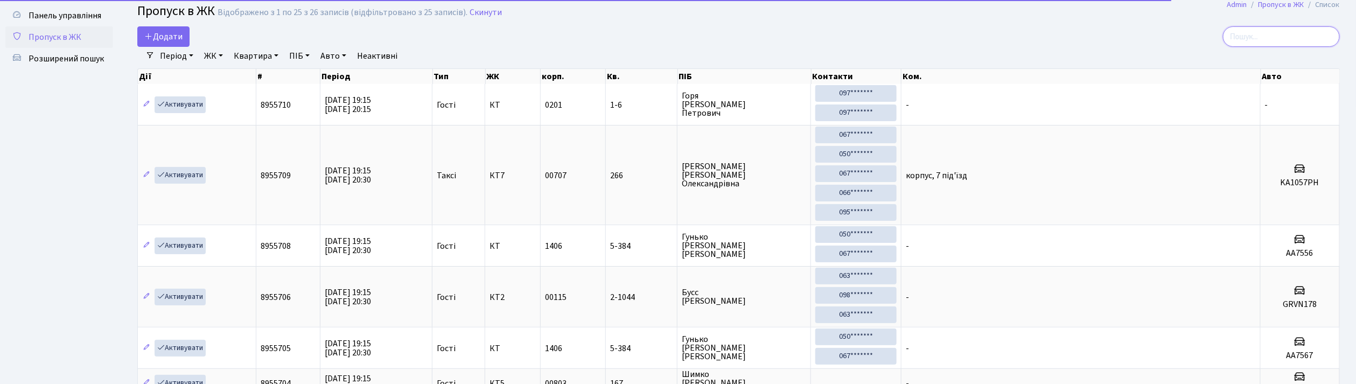
scroll to position [0, 0]
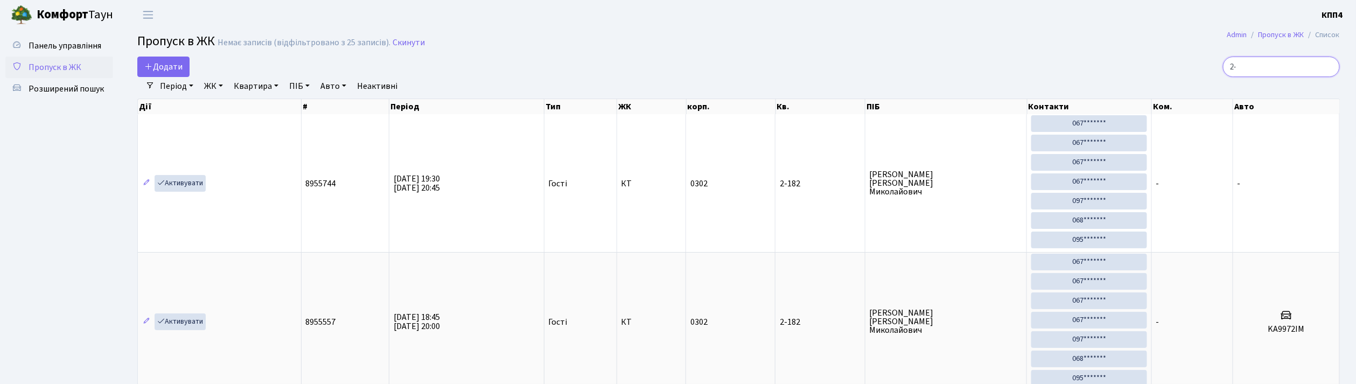
type input "2"
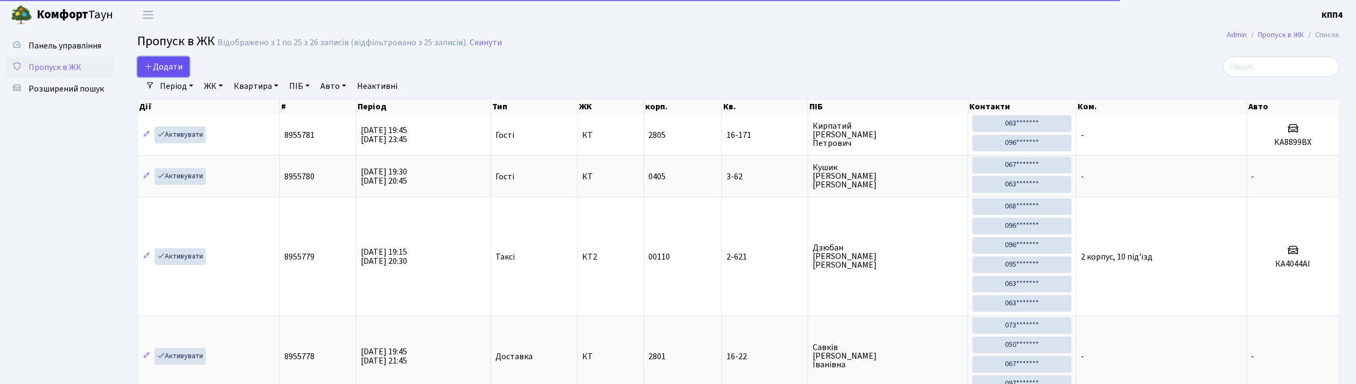
click at [184, 72] on link "Додати" at bounding box center [163, 67] width 52 height 20
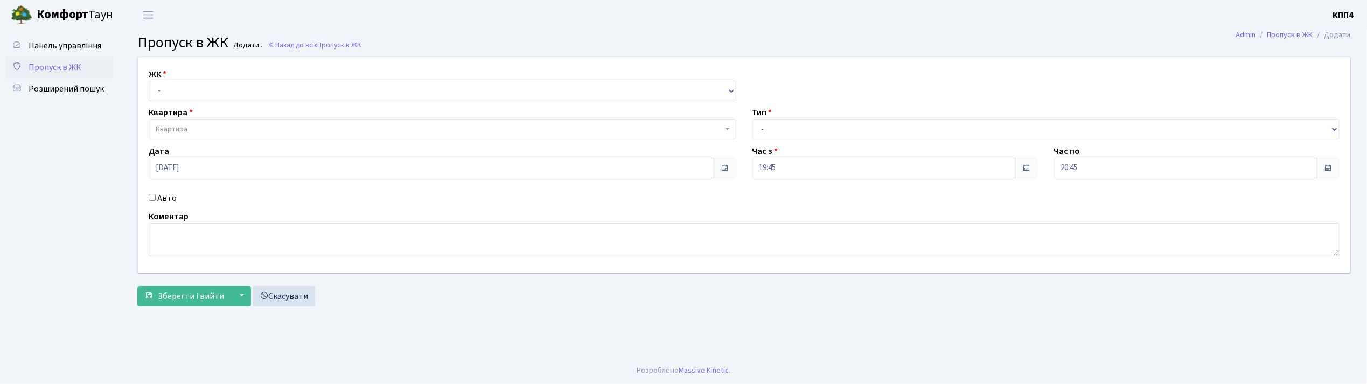
click at [153, 199] on input "Авто" at bounding box center [152, 197] width 7 height 7
checkbox input "true"
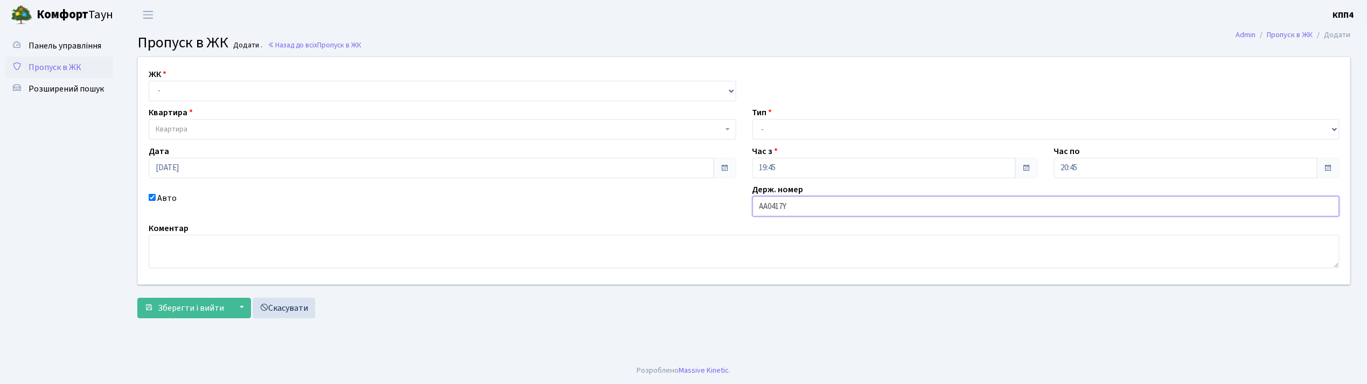
click at [796, 213] on input "АА0417Y" at bounding box center [1046, 206] width 588 height 20
type input "АА0417YВ"
click at [210, 88] on select "- КТ, вул. Регенераторна, 4 КТ2, просп. [STREET_ADDRESS] [STREET_ADDRESS] [PERS…" at bounding box center [443, 91] width 588 height 20
select select "271"
click at [149, 81] on select "- КТ, вул. Регенераторна, 4 КТ2, просп. [STREET_ADDRESS] [STREET_ADDRESS] [PERS…" at bounding box center [443, 91] width 588 height 20
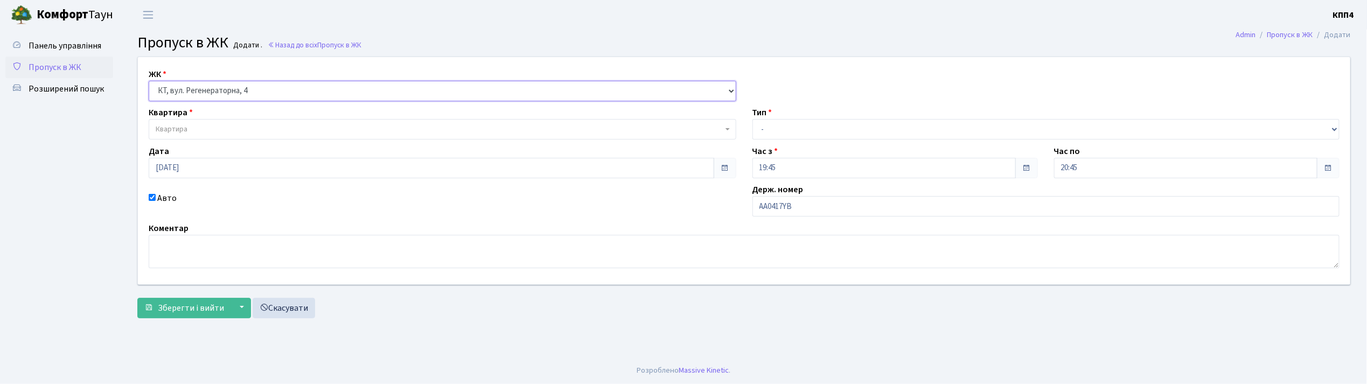
select select
click at [205, 125] on span "Квартира" at bounding box center [439, 129] width 567 height 11
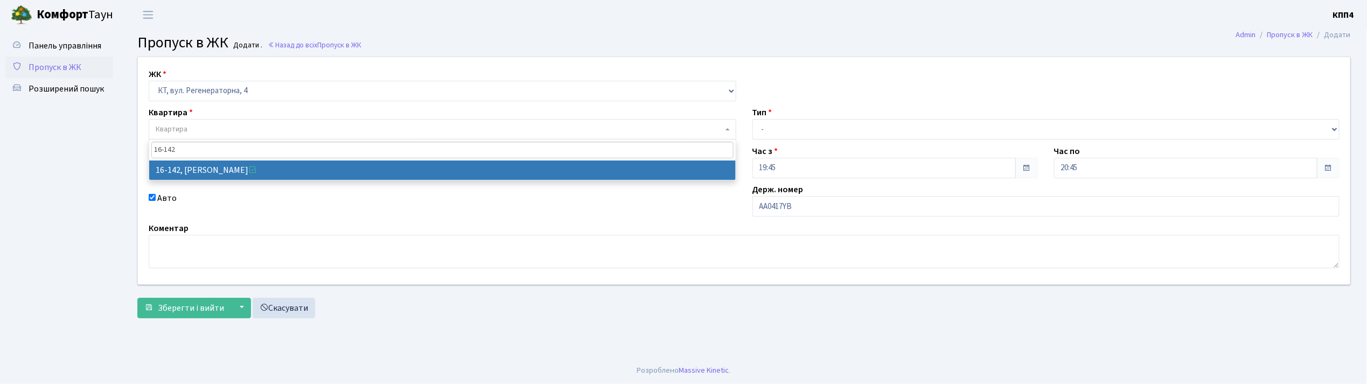
type input "16-142"
select select "8703"
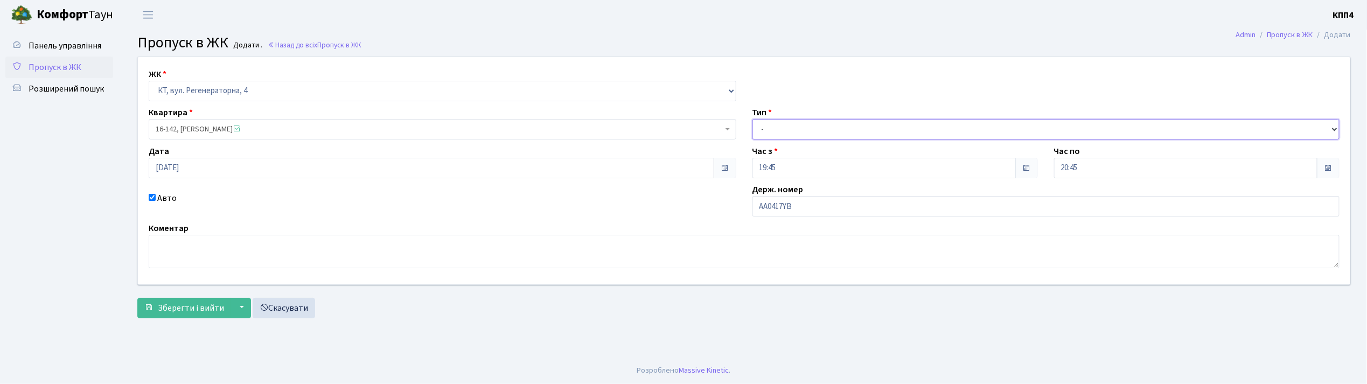
click at [767, 129] on select "- Доставка Таксі Гості Сервіс" at bounding box center [1046, 129] width 588 height 20
select select "3"
click at [752, 119] on select "- Доставка Таксі Гості Сервіс" at bounding box center [1046, 129] width 588 height 20
click at [208, 316] on button "Зберегти і вийти" at bounding box center [184, 308] width 94 height 20
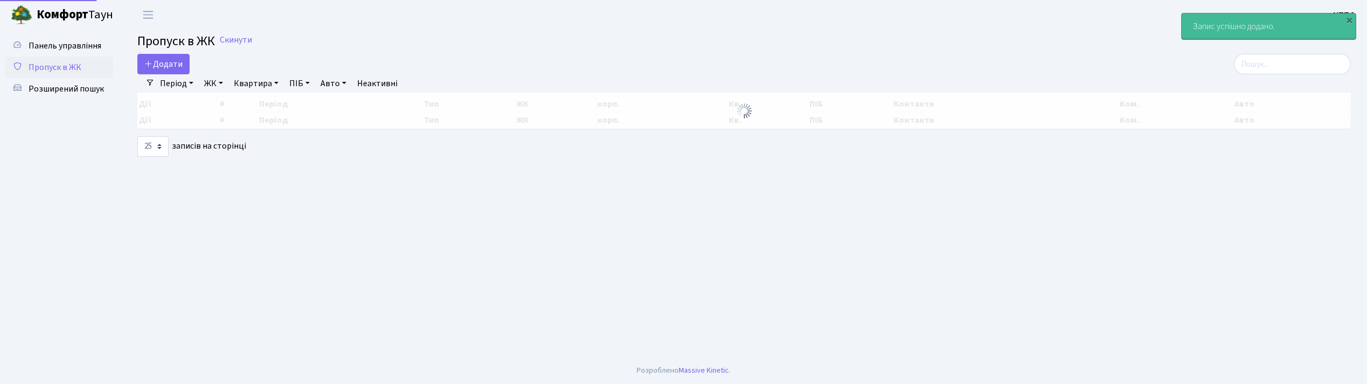
select select "25"
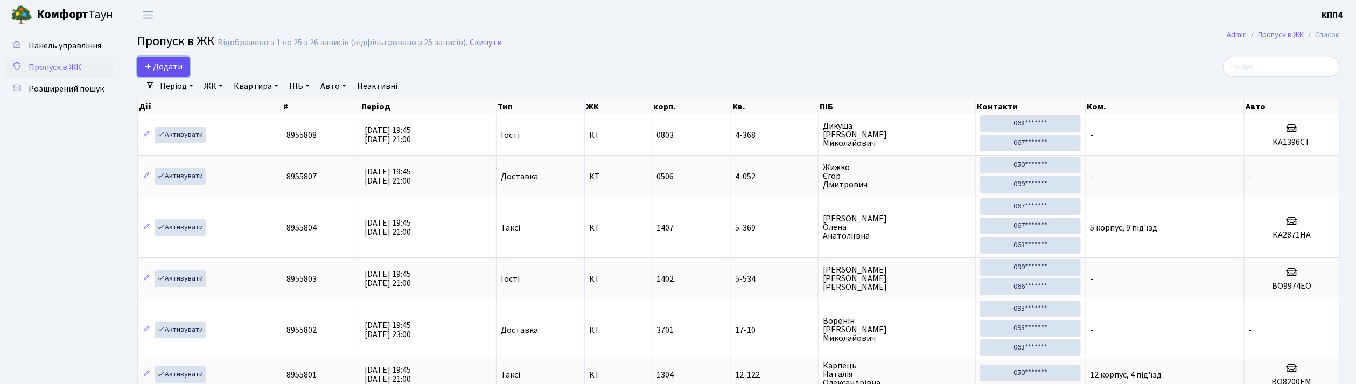
click at [183, 67] on link "Додати" at bounding box center [163, 67] width 52 height 20
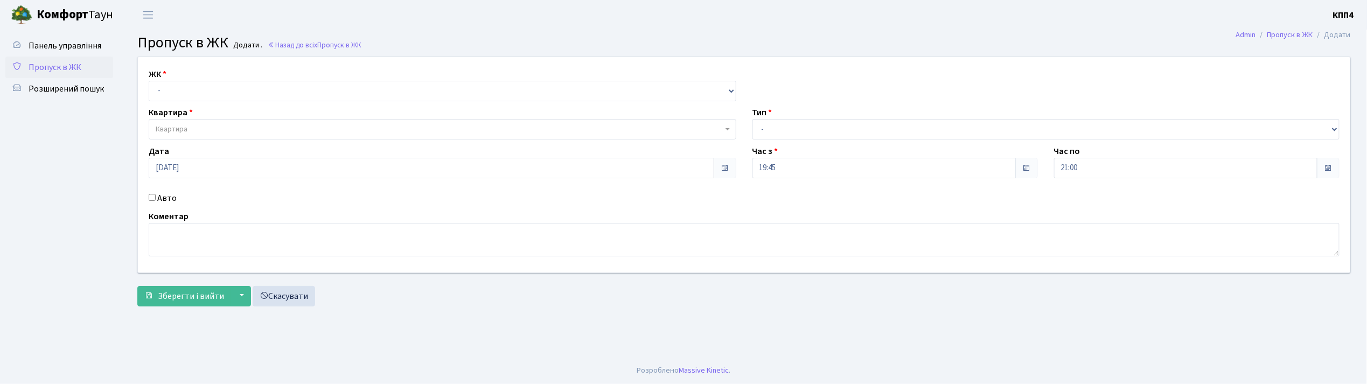
click at [151, 200] on input "Авто" at bounding box center [152, 197] width 7 height 7
checkbox input "true"
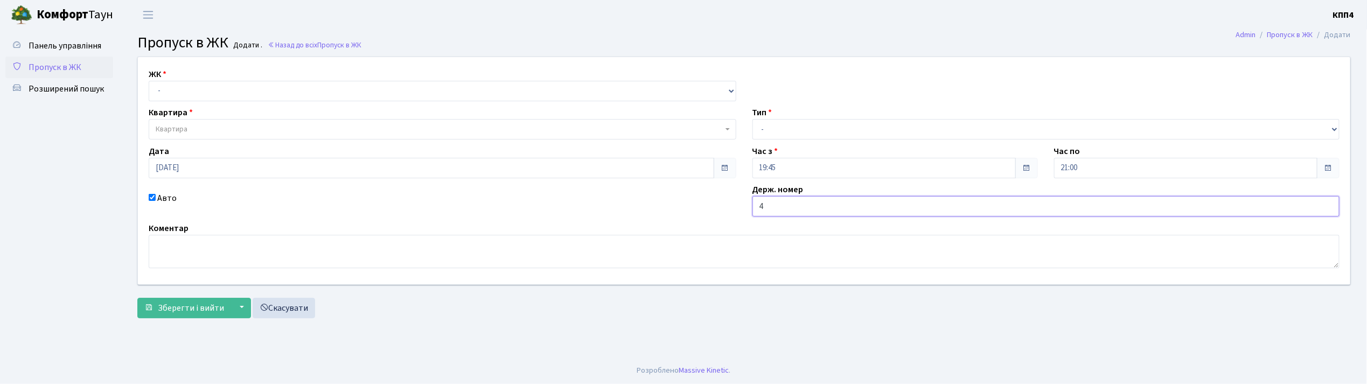
click at [775, 212] on input "4" at bounding box center [1046, 206] width 588 height 20
type input "4INDOO"
click at [179, 91] on select "- КТ, вул. Регенераторна, 4 КТ2, просп. Соборності, 17 КТ3, вул. Березнева, 16 …" at bounding box center [443, 91] width 588 height 20
select select "271"
click at [149, 81] on select "- КТ, вул. Регенераторна, 4 КТ2, просп. Соборності, 17 КТ3, вул. Березнева, 16 …" at bounding box center [443, 91] width 588 height 20
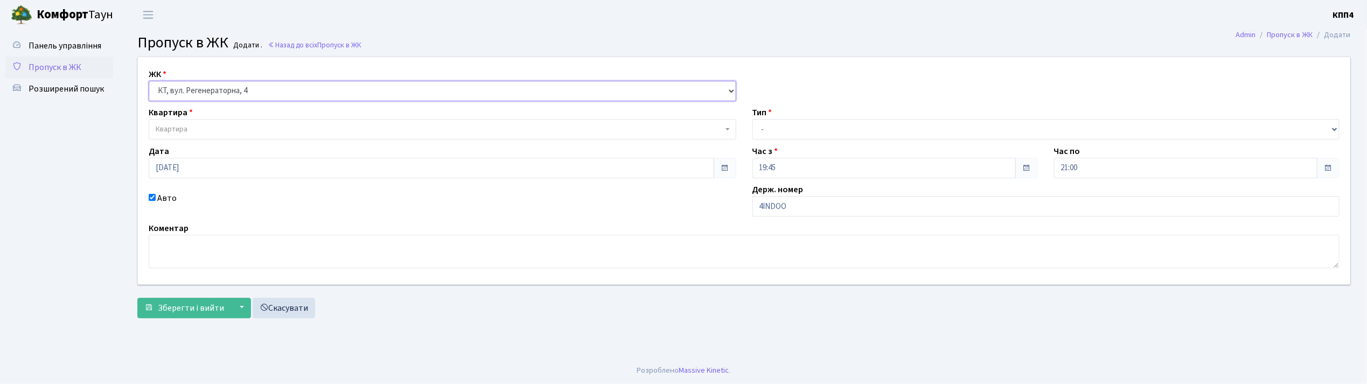
select select
click at [192, 134] on span "Квартира" at bounding box center [439, 129] width 567 height 11
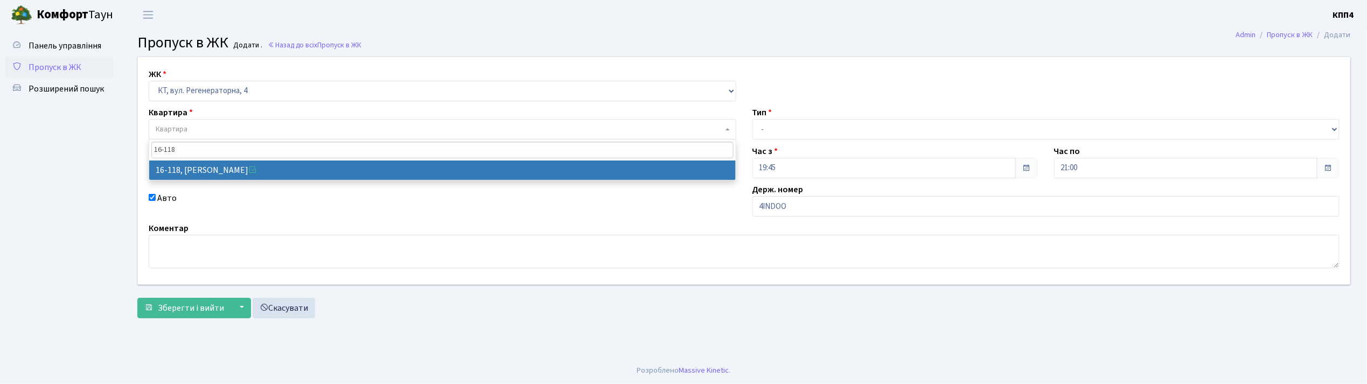
type input "16-118"
select select "8679"
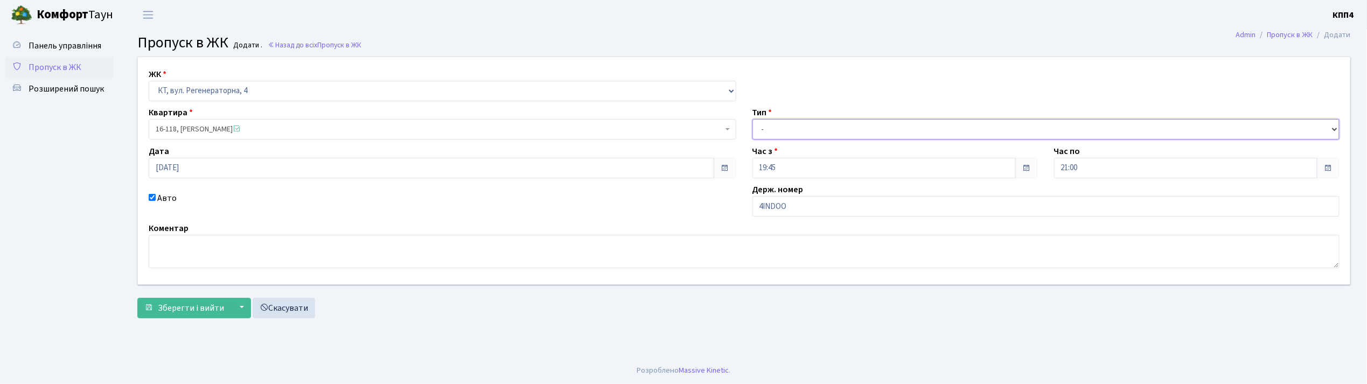
click at [787, 124] on select "- Доставка Таксі Гості Сервіс" at bounding box center [1046, 129] width 588 height 20
select select "2"
click at [752, 119] on select "- Доставка Таксі Гості Сервіс" at bounding box center [1046, 129] width 588 height 20
click at [194, 308] on span "Зберегти і вийти" at bounding box center [191, 308] width 66 height 12
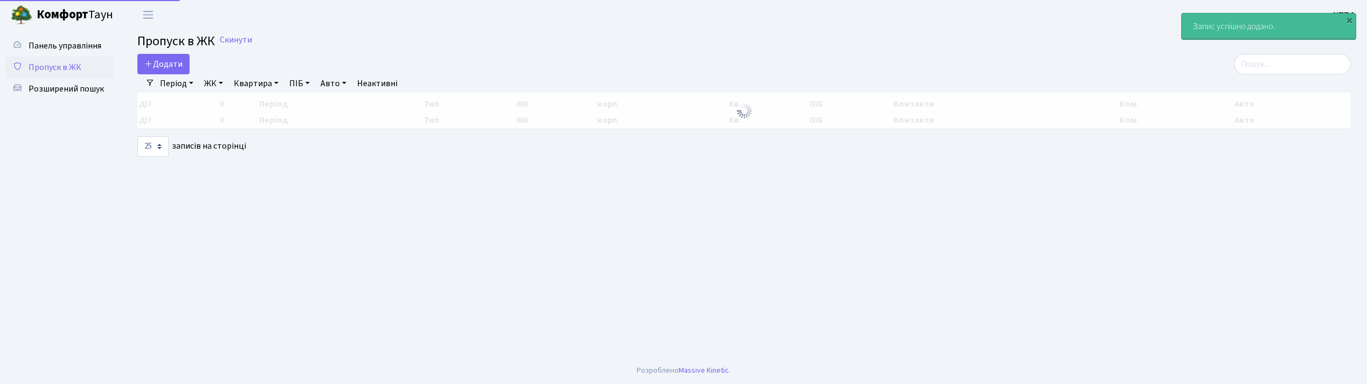
select select "25"
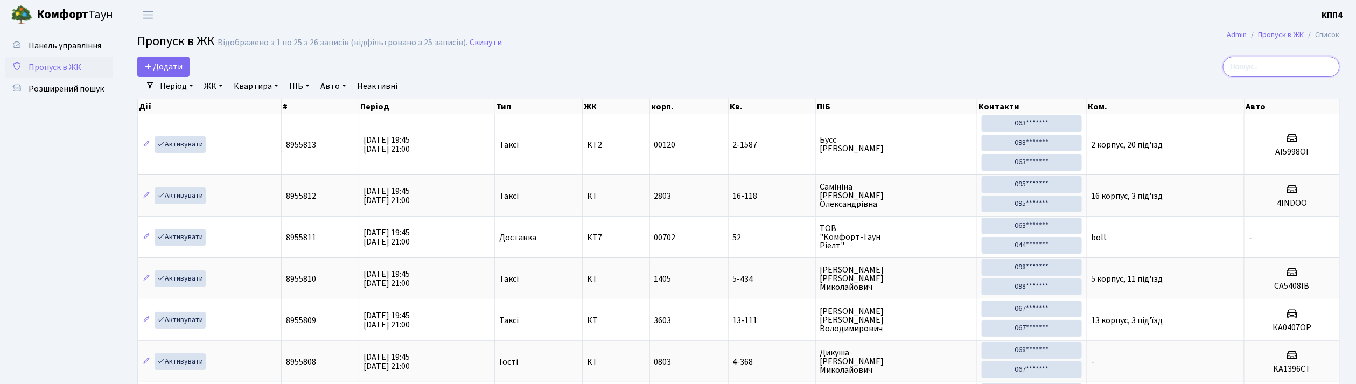
click at [1285, 72] on input "search" at bounding box center [1281, 67] width 117 height 20
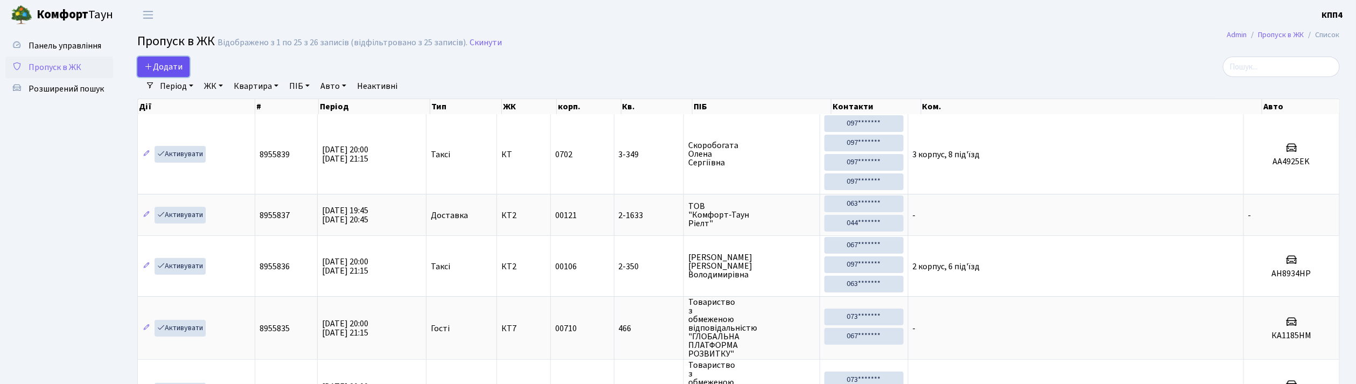
click at [173, 62] on span "Додати" at bounding box center [163, 67] width 38 height 12
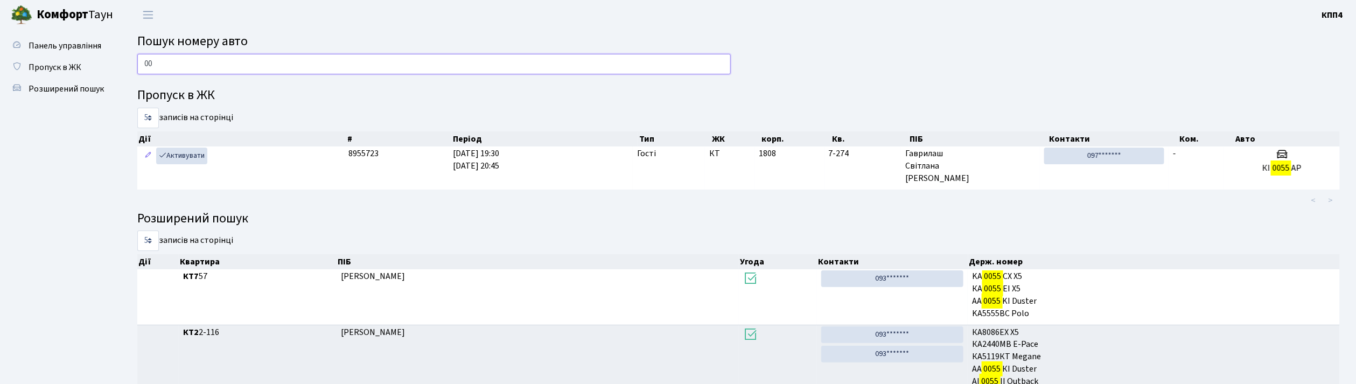
type input "0"
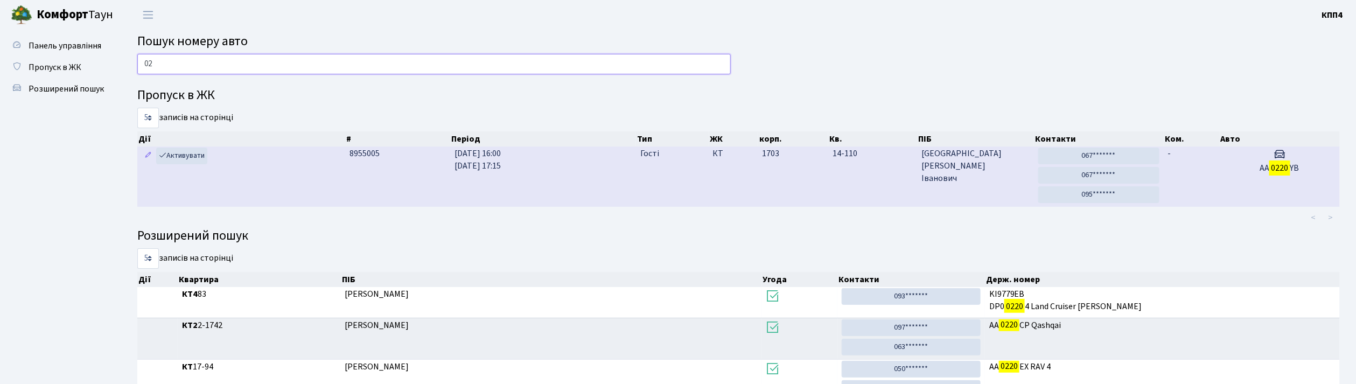
type input "0"
click at [1058, 197] on link "095*******" at bounding box center [1098, 194] width 121 height 17
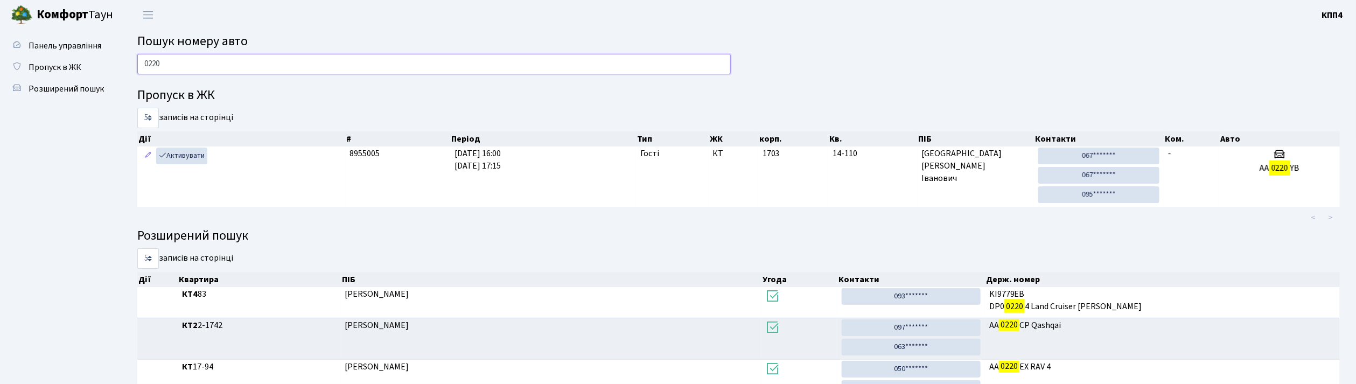
click at [222, 68] on input "0220" at bounding box center [433, 64] width 593 height 20
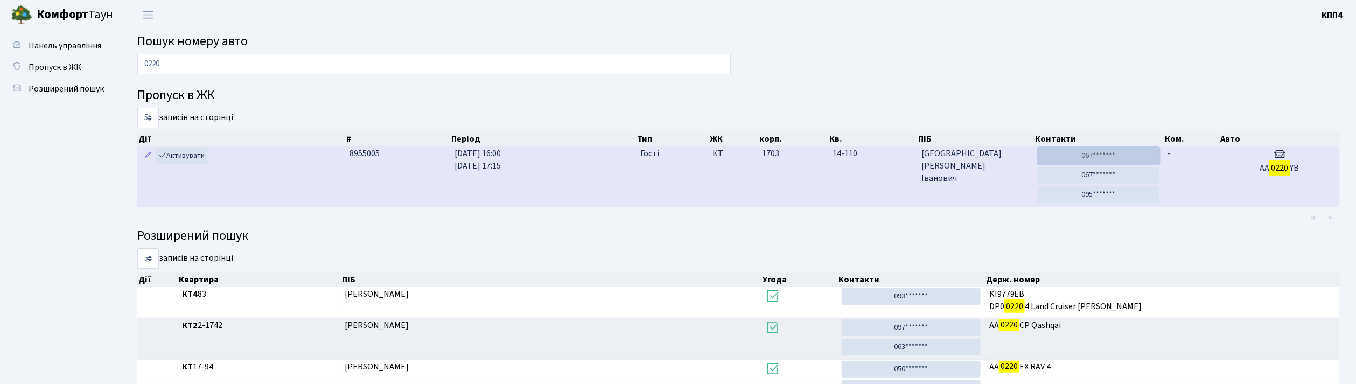
click at [1099, 156] on link "067*******" at bounding box center [1098, 156] width 121 height 17
click at [1080, 156] on link "067*******" at bounding box center [1098, 156] width 121 height 17
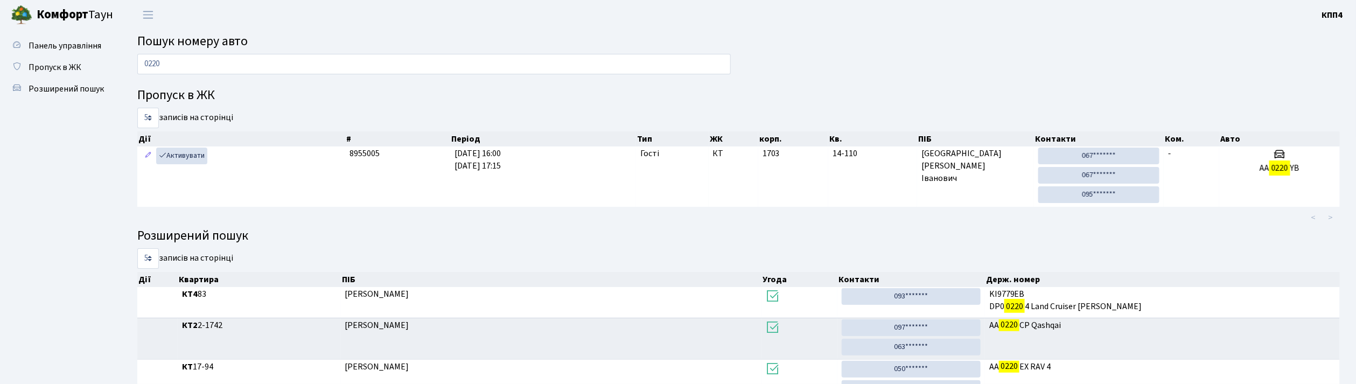
click at [170, 50] on span "Пошук номеру авто" at bounding box center [192, 41] width 110 height 19
click at [171, 55] on input "0220" at bounding box center [433, 64] width 593 height 20
type input "0"
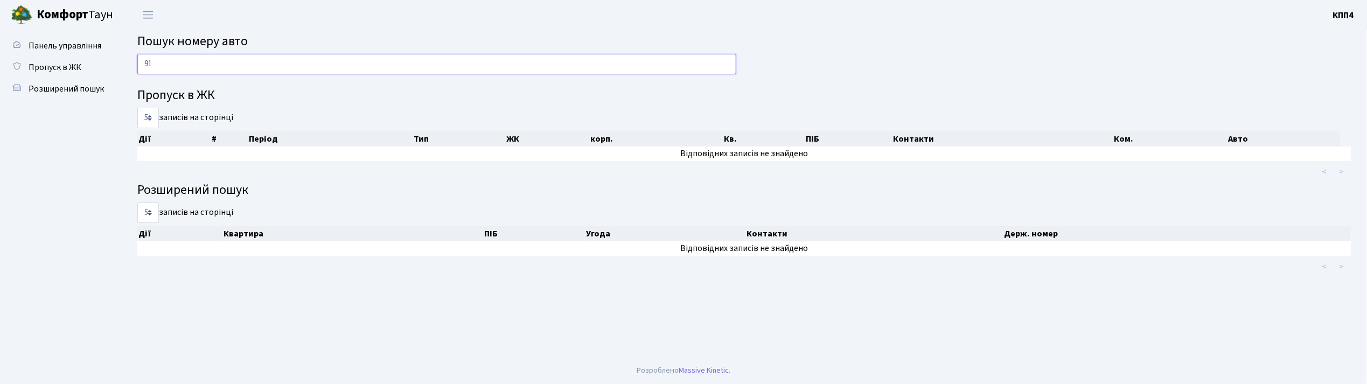
type input "9"
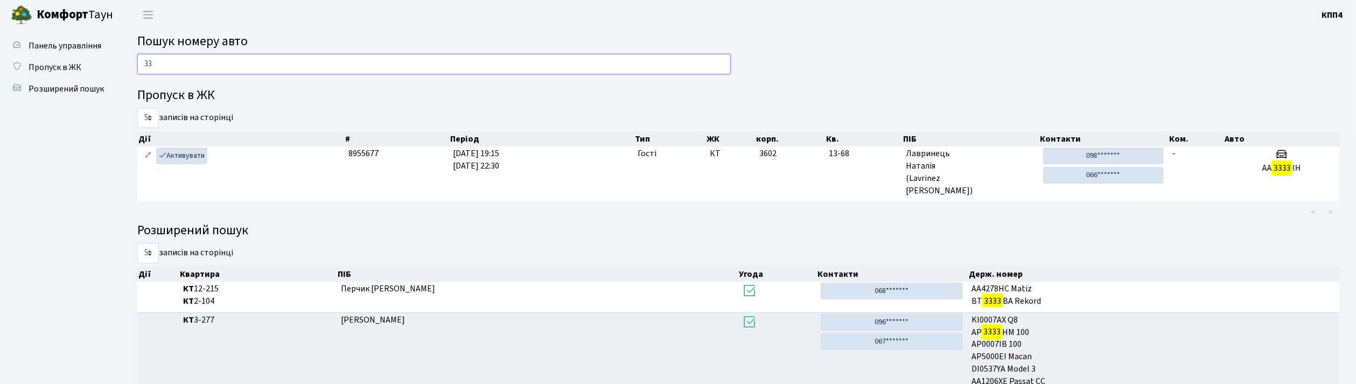
type input "3"
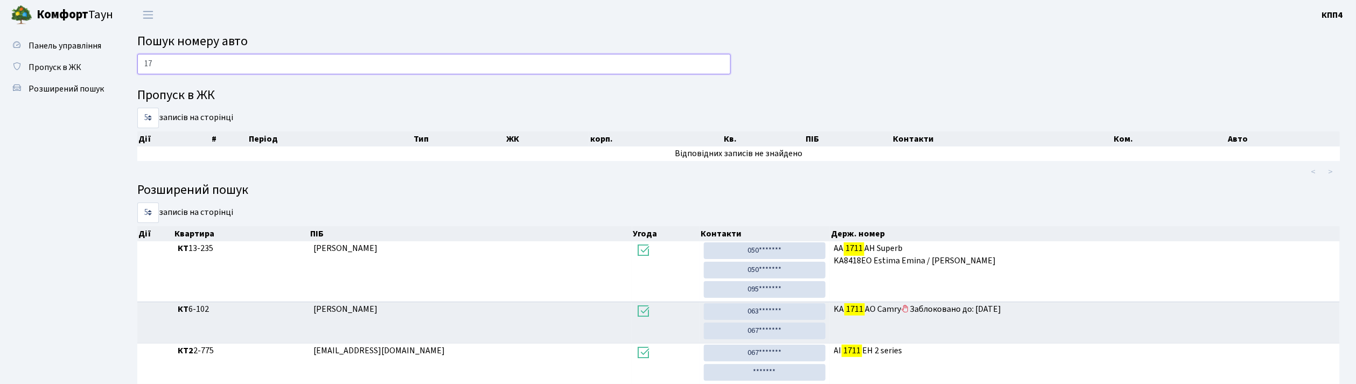
type input "1"
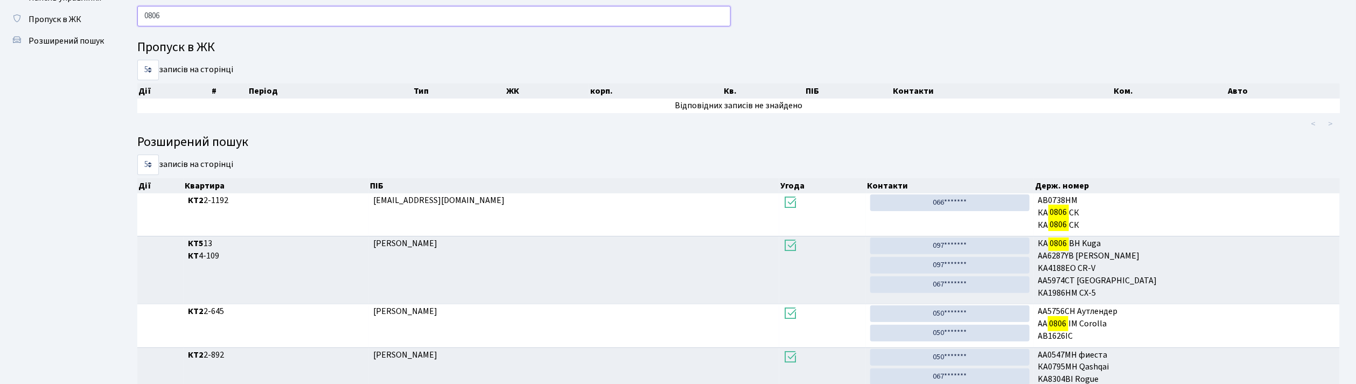
scroll to position [72, 0]
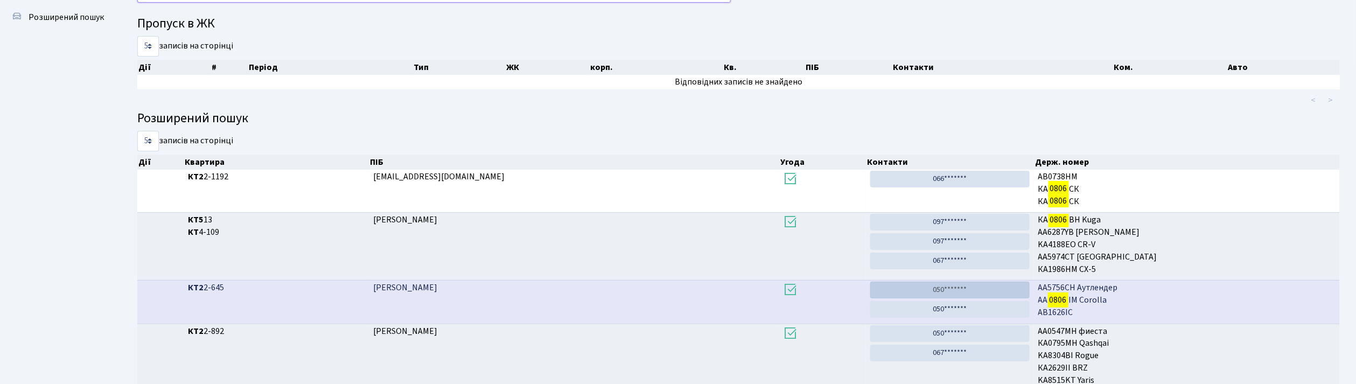
type input "0806"
click at [923, 290] on link "050*******" at bounding box center [949, 290] width 159 height 17
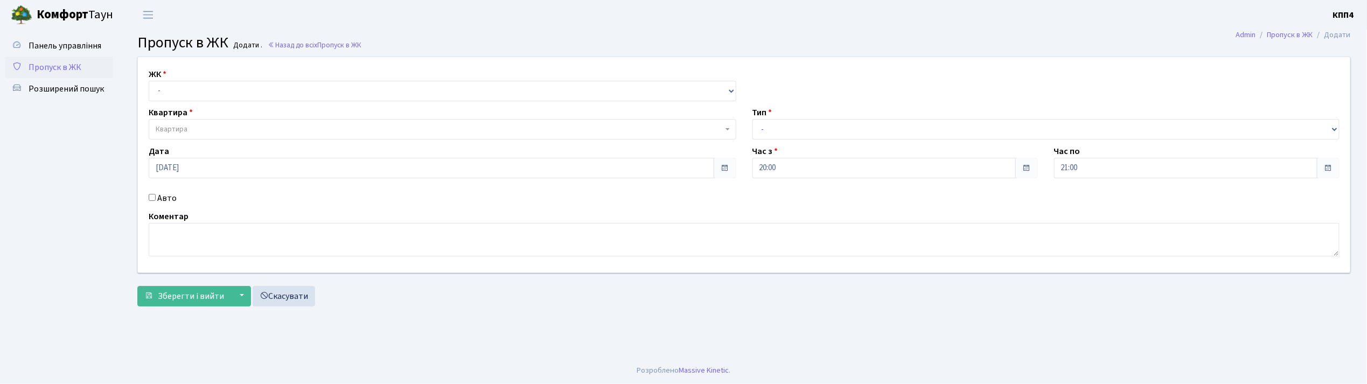
select select "271"
click at [149, 81] on select "- КТ, вул. Регенераторна, 4 КТ2, просп. [STREET_ADDRESS] [STREET_ADDRESS] [PERS…" at bounding box center [443, 91] width 588 height 20
select select
click at [192, 123] on span "Квартира" at bounding box center [443, 129] width 588 height 20
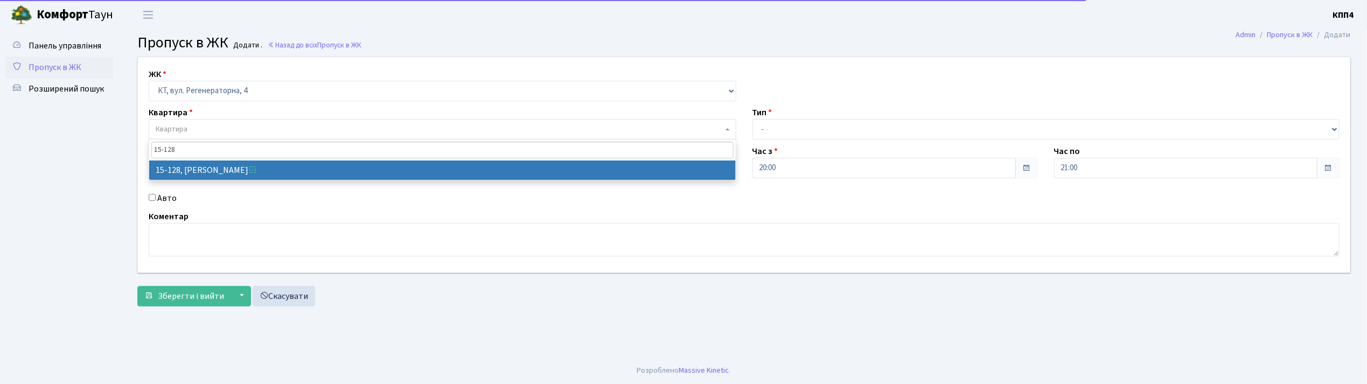
type input "15-128"
select select "8903"
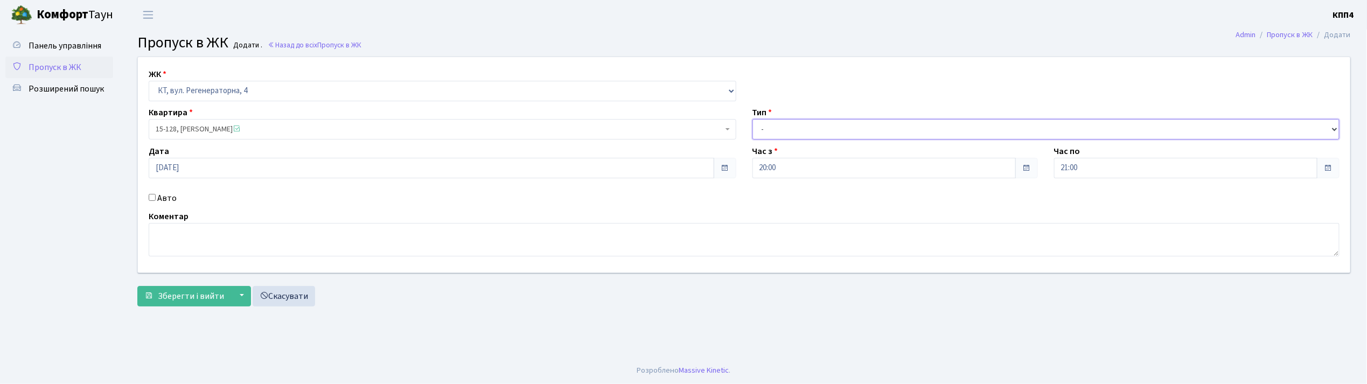
click at [764, 128] on select "- Доставка Таксі Гості Сервіс" at bounding box center [1046, 129] width 588 height 20
select select "3"
click at [752, 119] on select "- Доставка Таксі Гості Сервіс" at bounding box center [1046, 129] width 588 height 20
click at [202, 289] on button "Зберегти і вийти" at bounding box center [184, 296] width 94 height 20
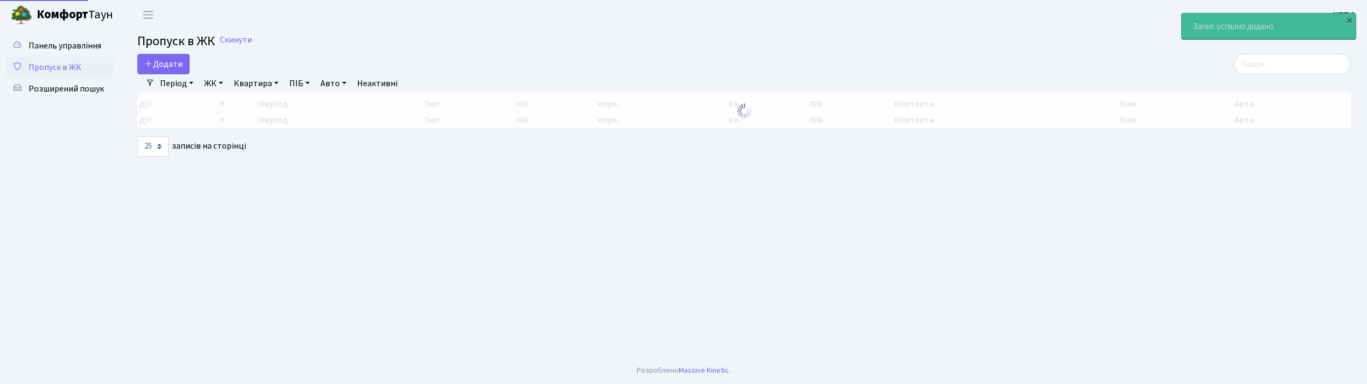
select select "25"
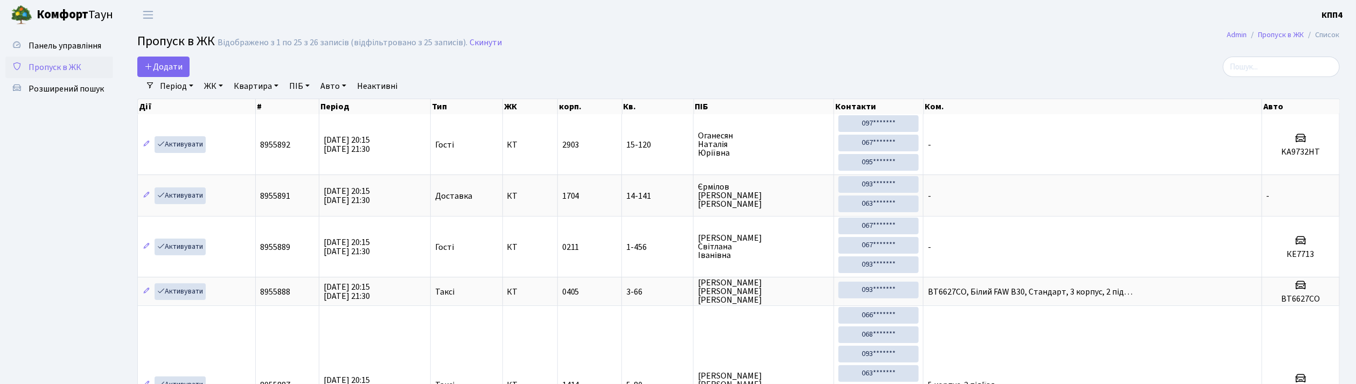
click at [69, 67] on span "Пропуск в ЖК" at bounding box center [55, 67] width 53 height 12
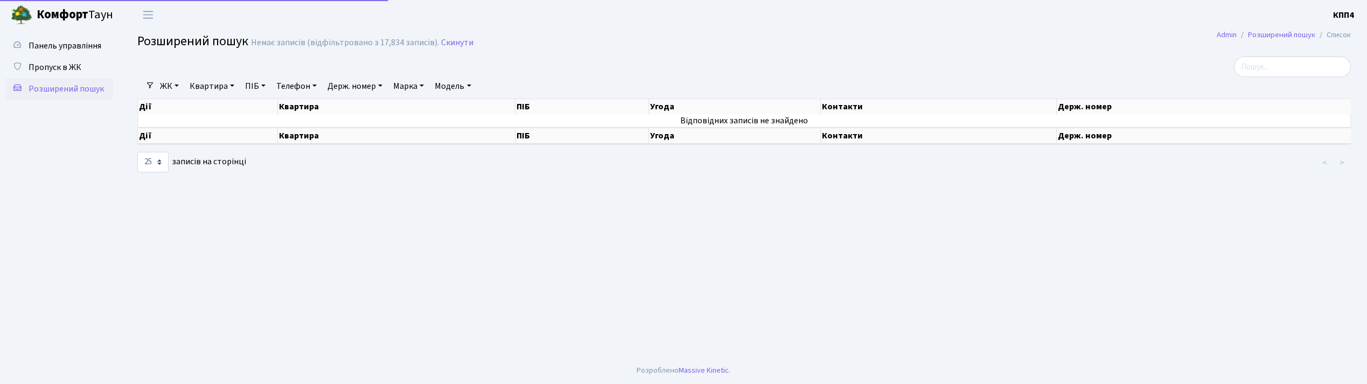
select select "25"
click at [222, 91] on link "Квартира" at bounding box center [211, 86] width 53 height 18
type input "14-110"
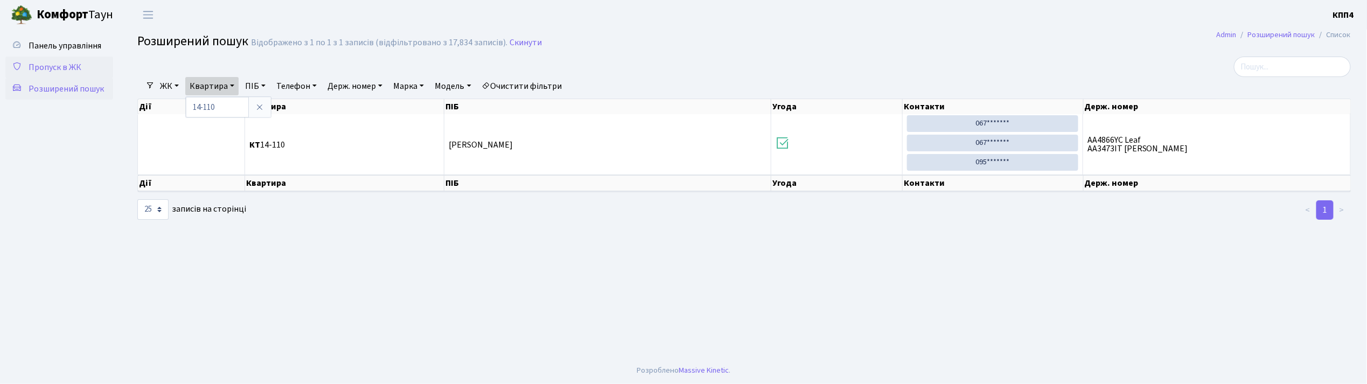
click at [83, 61] on link "Пропуск в ЖК" at bounding box center [59, 68] width 108 height 22
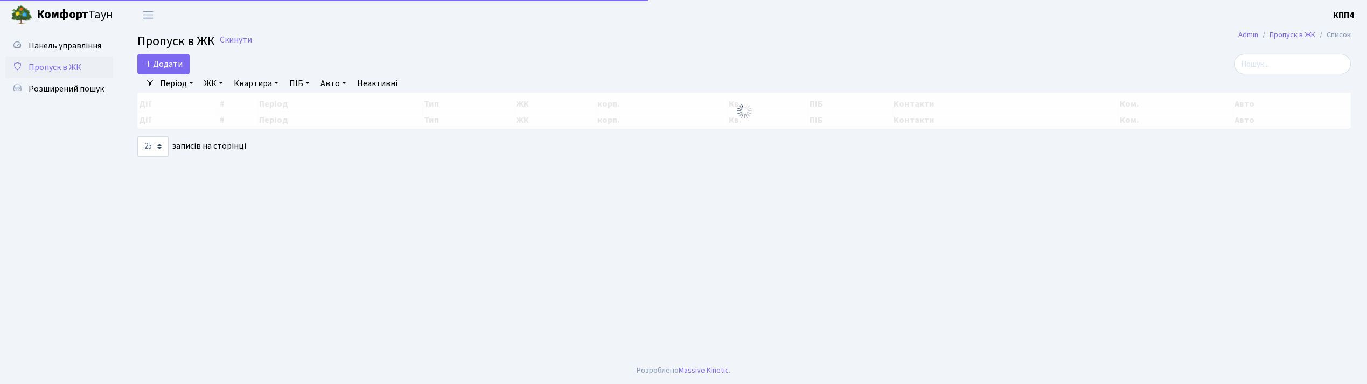
select select "25"
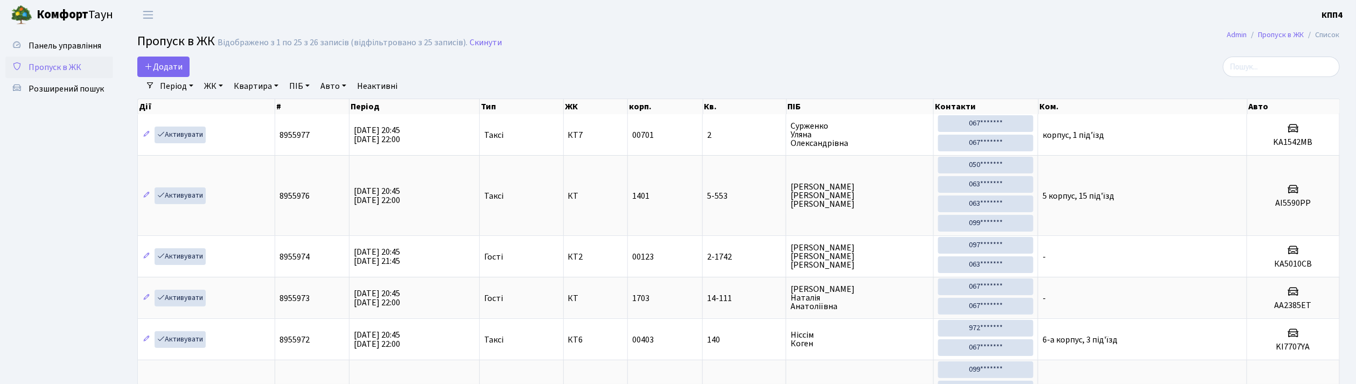
click at [157, 59] on link "Додати" at bounding box center [163, 67] width 52 height 20
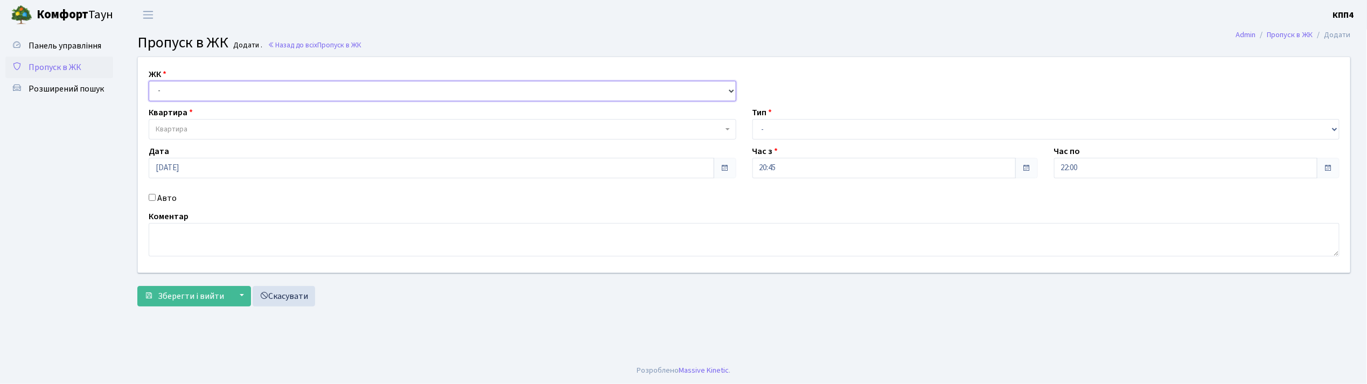
click at [158, 95] on select "- КТ, вул. Регенераторна, 4 КТ2, просп. Соборності, 17 КТ3, вул. Березнева, 16 …" at bounding box center [443, 91] width 588 height 20
select select "271"
click at [149, 81] on select "- КТ, вул. Регенераторна, 4 КТ2, просп. Соборності, 17 КТ3, вул. Березнева, 16 …" at bounding box center [443, 91] width 588 height 20
select select
click at [171, 132] on span "Квартира" at bounding box center [172, 129] width 32 height 11
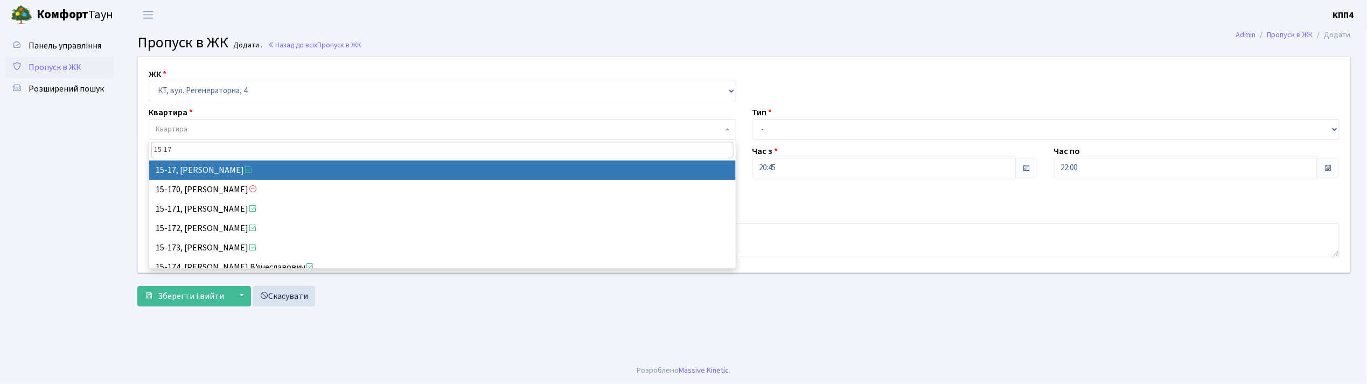
type input "15-17"
select select "8792"
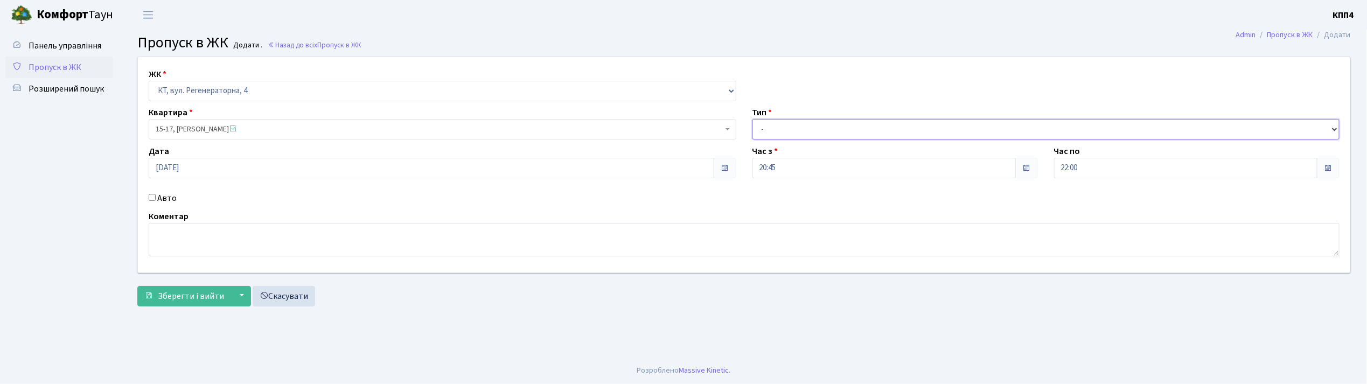
drag, startPoint x: 791, startPoint y: 124, endPoint x: 774, endPoint y: 136, distance: 20.4
click at [791, 124] on select "- Доставка Таксі Гості Сервіс" at bounding box center [1046, 129] width 588 height 20
select select "1"
click at [752, 119] on select "- Доставка Таксі Гості Сервіс" at bounding box center [1046, 129] width 588 height 20
click at [148, 304] on button "Зберегти і вийти" at bounding box center [184, 296] width 94 height 20
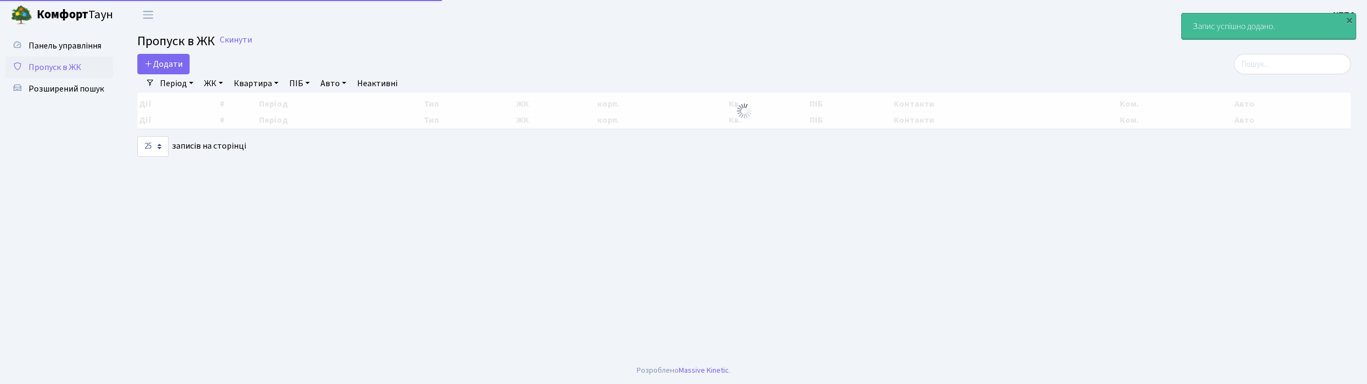
select select "25"
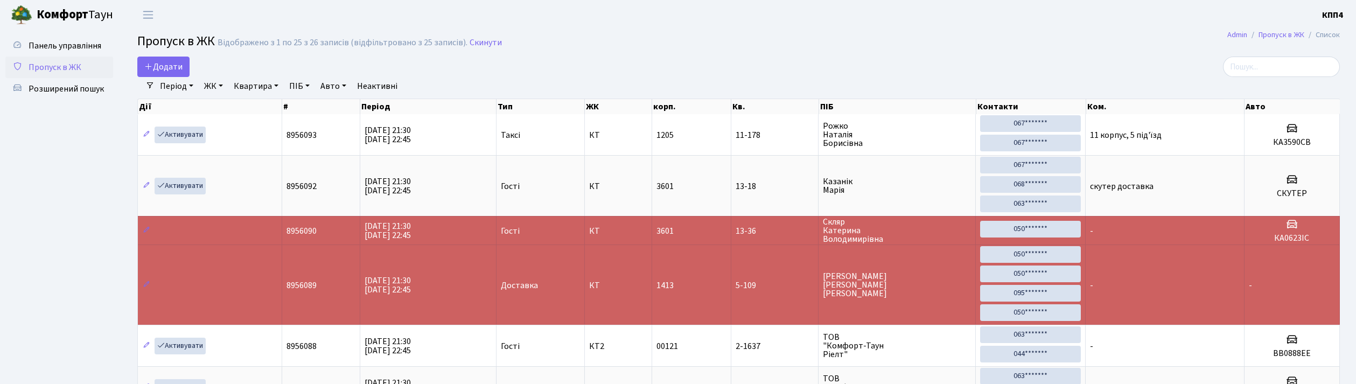
select select "25"
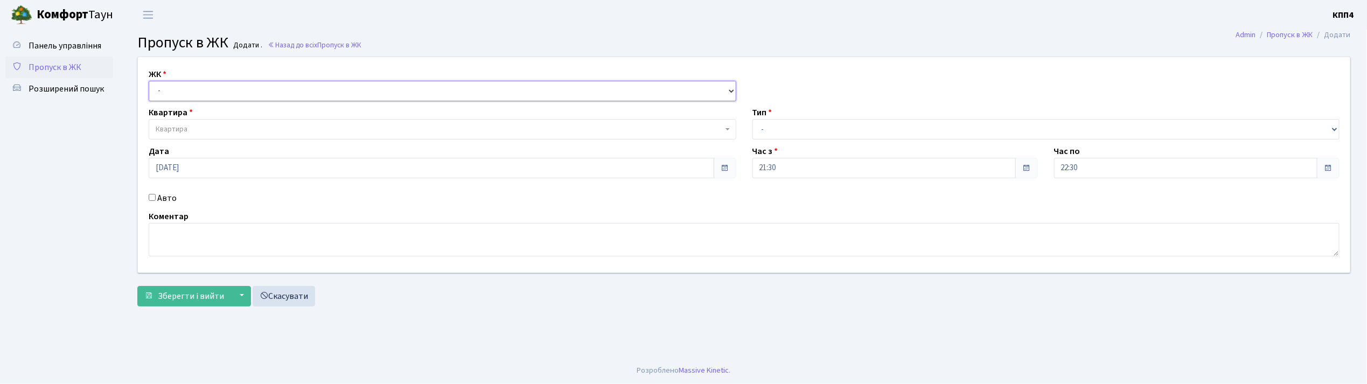
click at [163, 94] on select "- КТ, вул. Регенераторна, 4 КТ2, просп. [STREET_ADDRESS] [STREET_ADDRESS] [PERS…" at bounding box center [443, 91] width 588 height 20
select select "271"
click at [149, 81] on select "- КТ, вул. Регенераторна, 4 КТ2, просп. [STREET_ADDRESS] [STREET_ADDRESS] [PERS…" at bounding box center [443, 91] width 588 height 20
select select
click at [194, 128] on span "Квартира" at bounding box center [439, 129] width 567 height 11
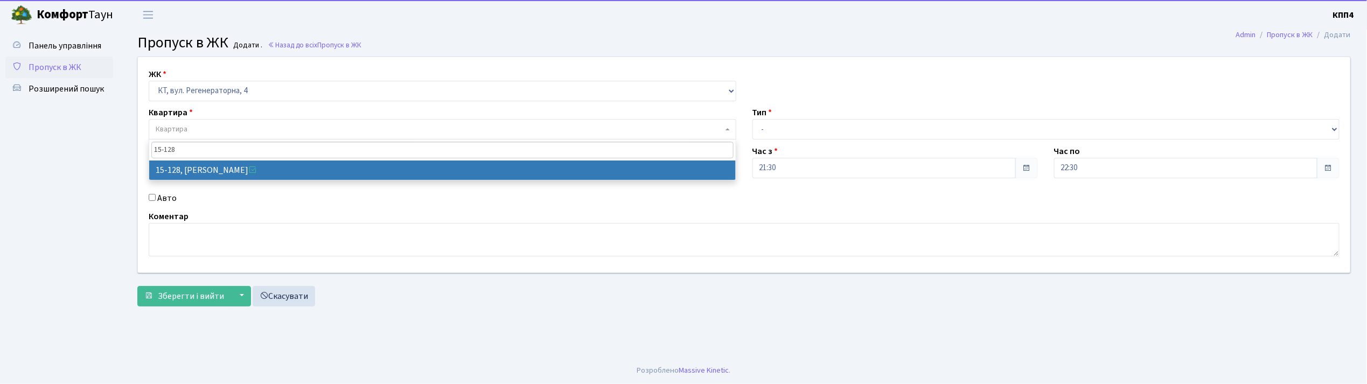
type input "15-128"
select select "8903"
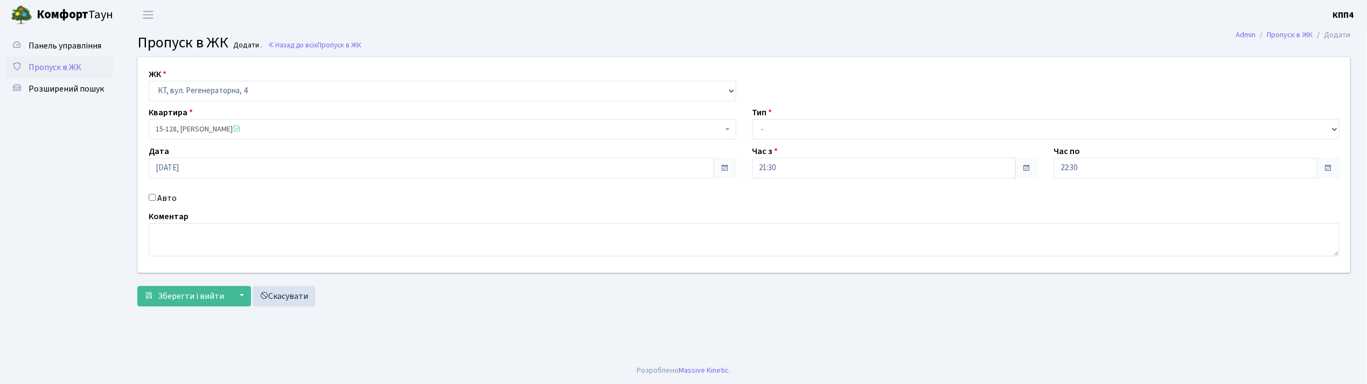
drag, startPoint x: 158, startPoint y: 195, endPoint x: 164, endPoint y: 184, distance: 12.8
click at [160, 195] on label "Авто" at bounding box center [166, 198] width 19 height 13
click at [160, 192] on label "Авто" at bounding box center [166, 198] width 19 height 13
click at [156, 194] on input "Авто" at bounding box center [152, 197] width 7 height 7
checkbox input "true"
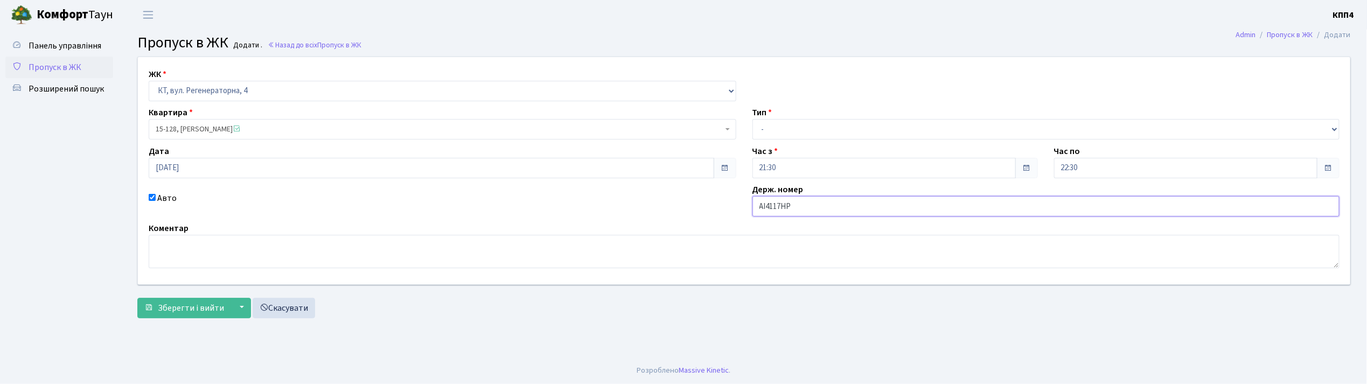
type input "АІ4117НР"
click at [800, 137] on select "- Доставка Таксі Гості Сервіс" at bounding box center [1046, 129] width 588 height 20
select select "2"
click at [752, 119] on select "- Доставка Таксі Гості Сервіс" at bounding box center [1046, 129] width 588 height 20
click at [211, 311] on span "Зберегти і вийти" at bounding box center [191, 308] width 66 height 12
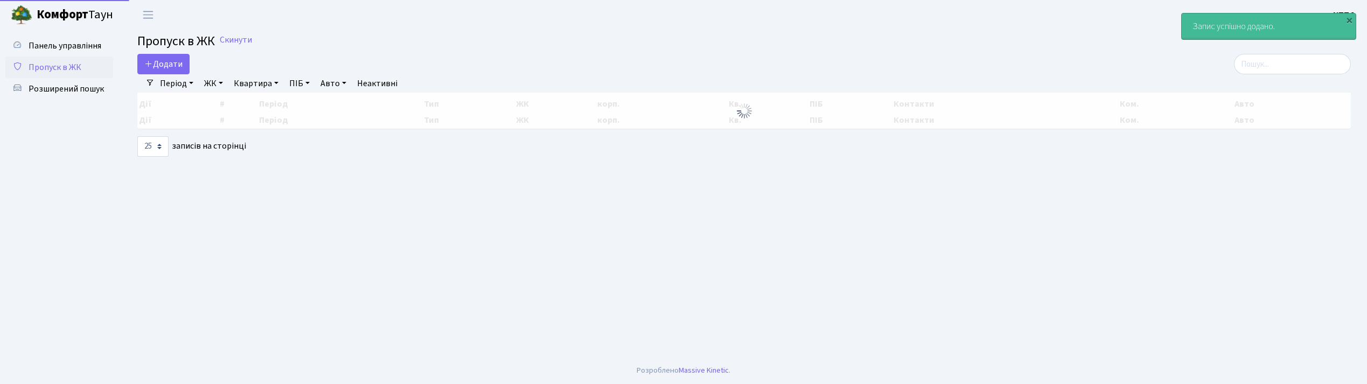
select select "25"
